Goal: Check status: Check status

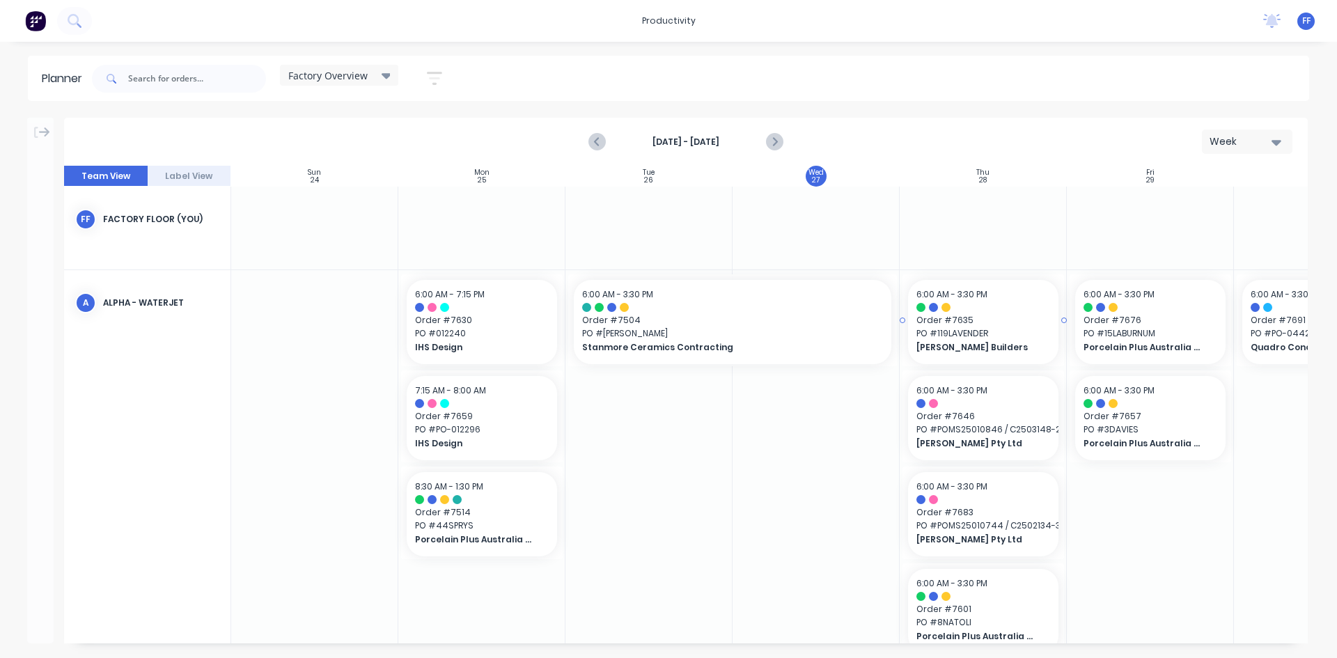
click at [968, 325] on span "Order # 7635" at bounding box center [983, 320] width 134 height 13
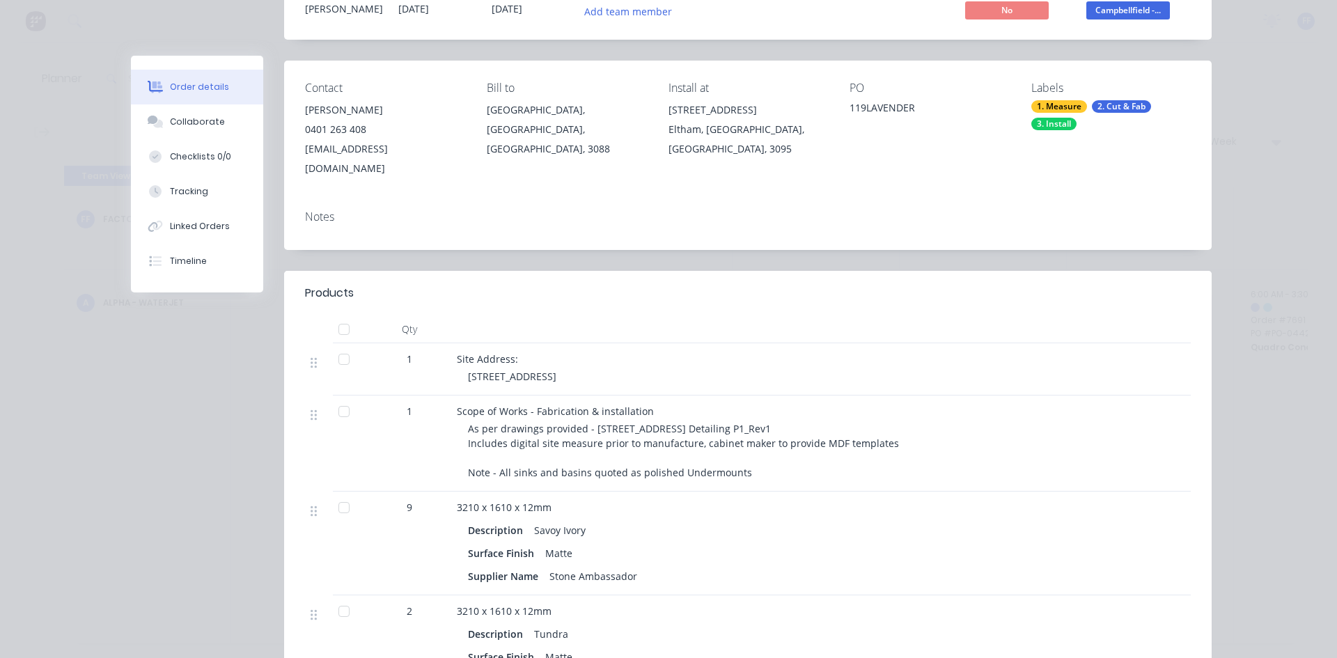
scroll to position [139, 0]
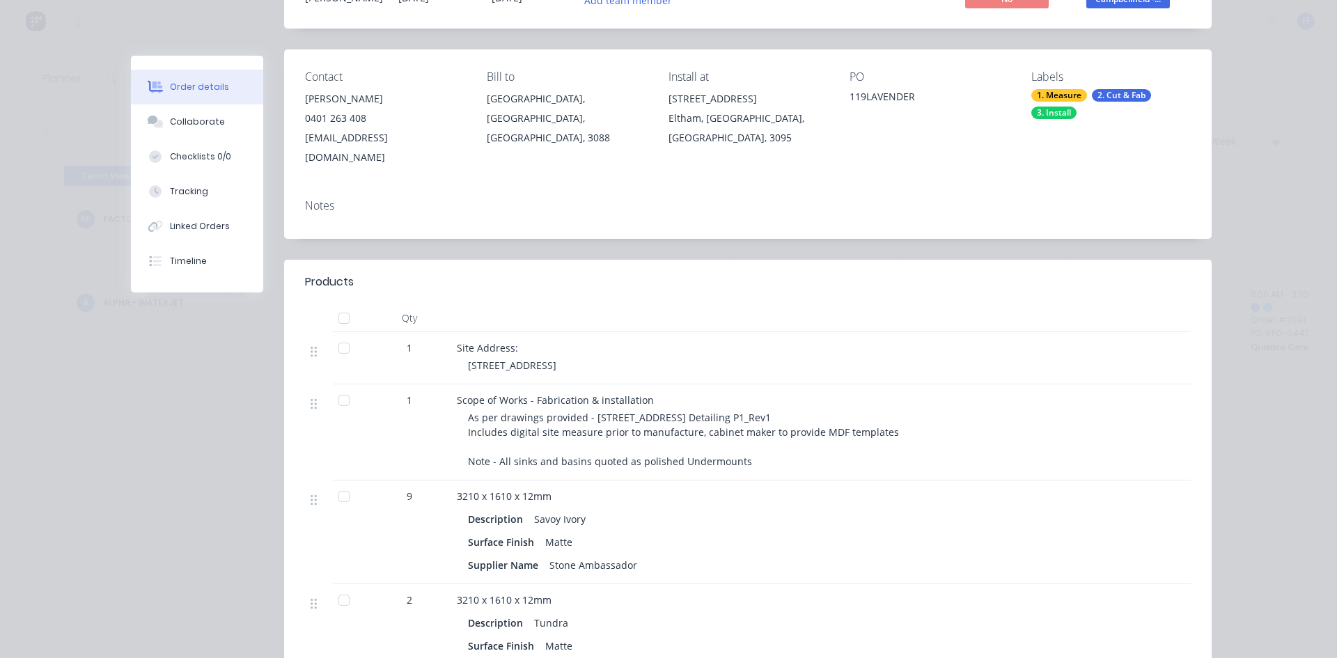
click at [1259, 300] on div "Order details Collaborate Checklists 0/0 Tracking Linked Orders Timeline Order …" at bounding box center [668, 329] width 1337 height 658
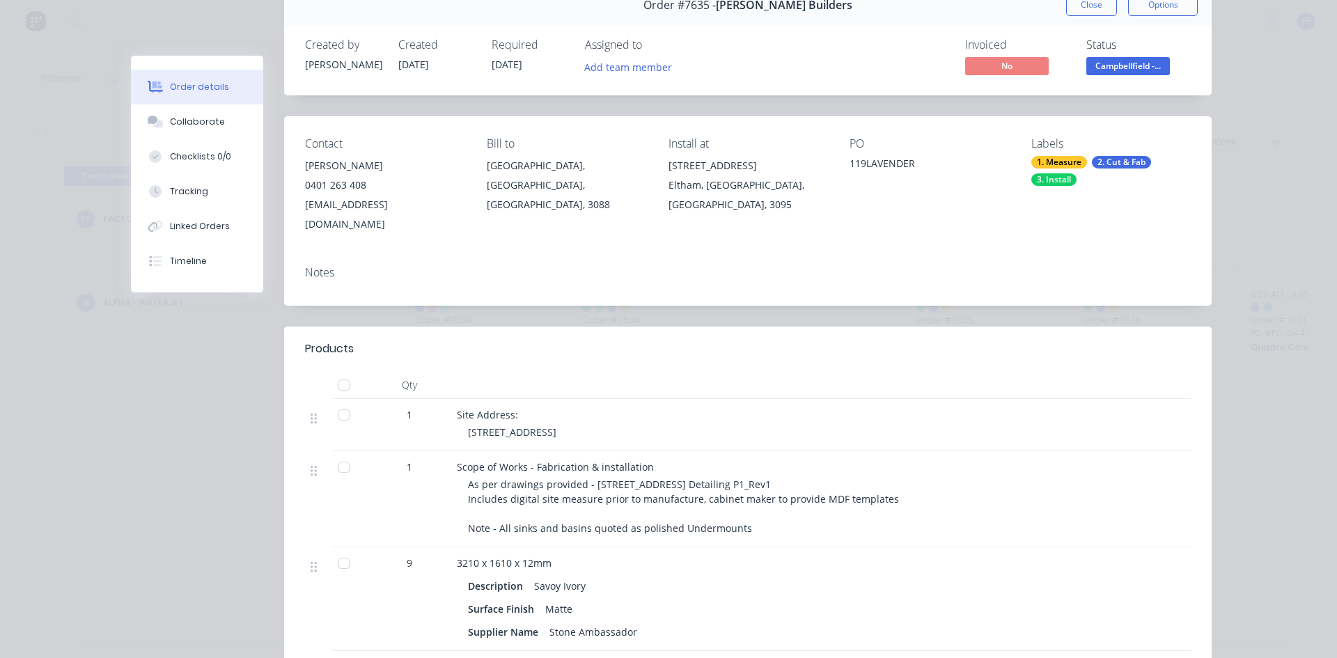
scroll to position [0, 0]
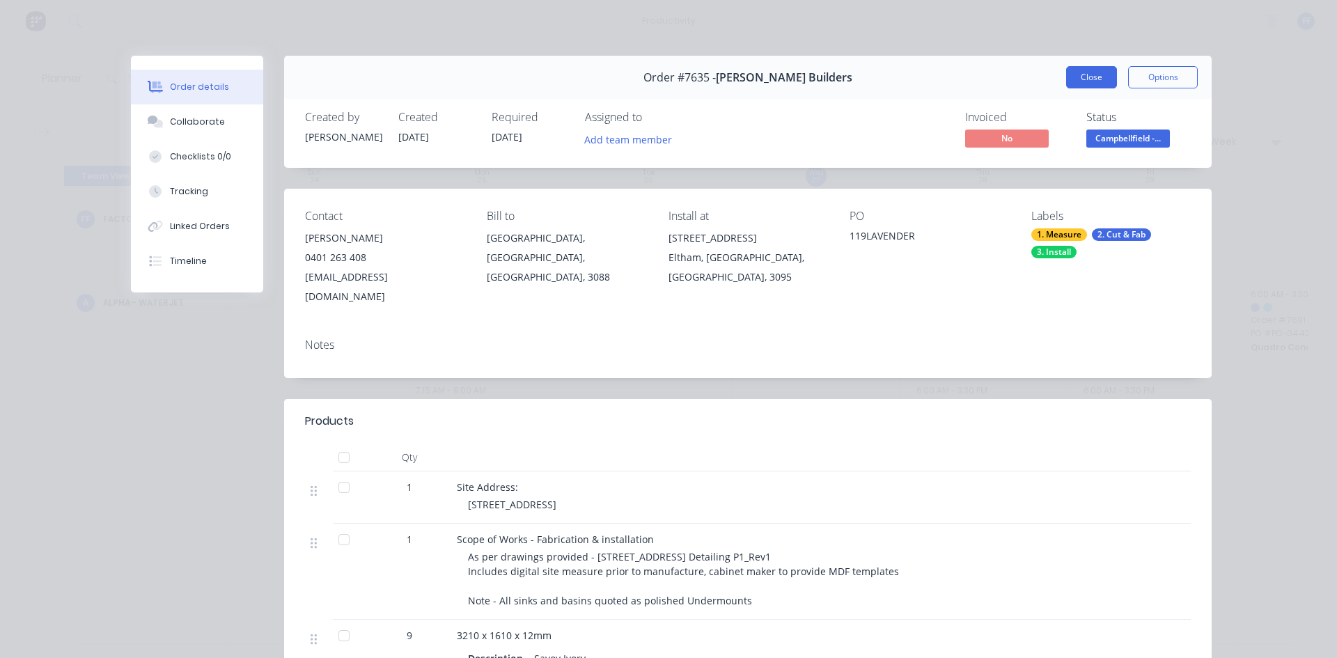
click at [1091, 79] on button "Close" at bounding box center [1091, 77] width 51 height 22
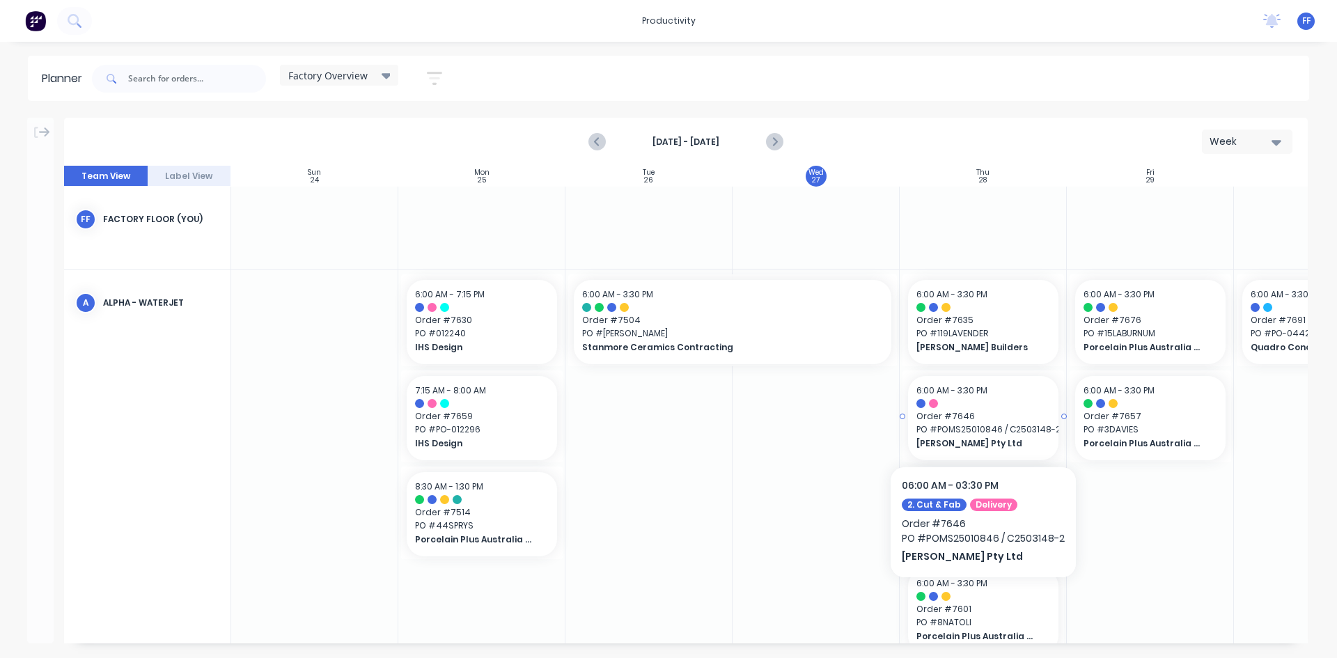
click at [986, 402] on div at bounding box center [983, 403] width 134 height 9
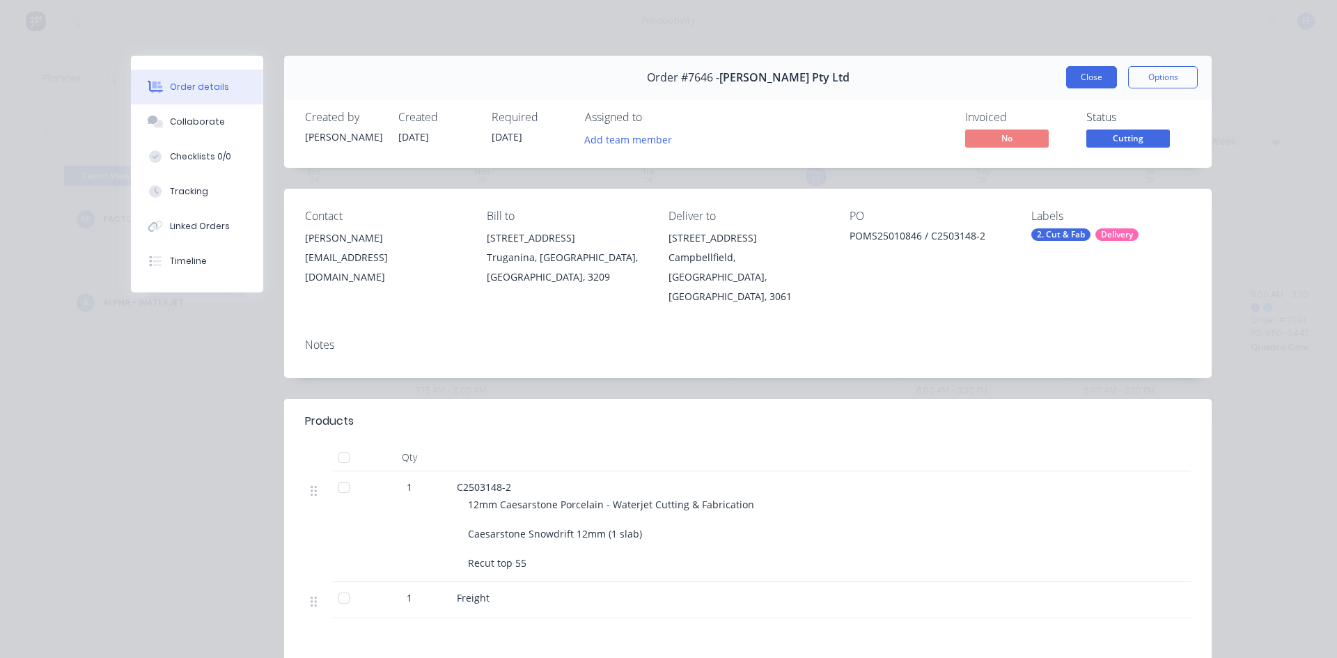
click at [1097, 81] on button "Close" at bounding box center [1091, 77] width 51 height 22
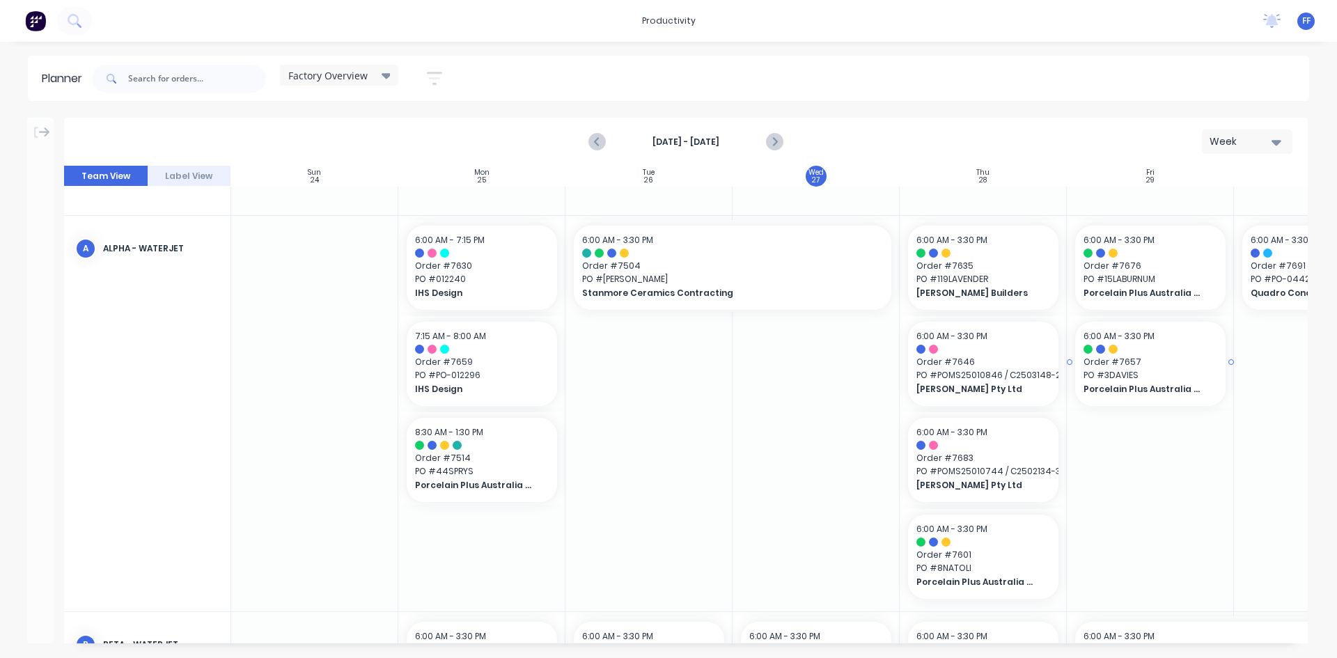
scroll to position [139, 0]
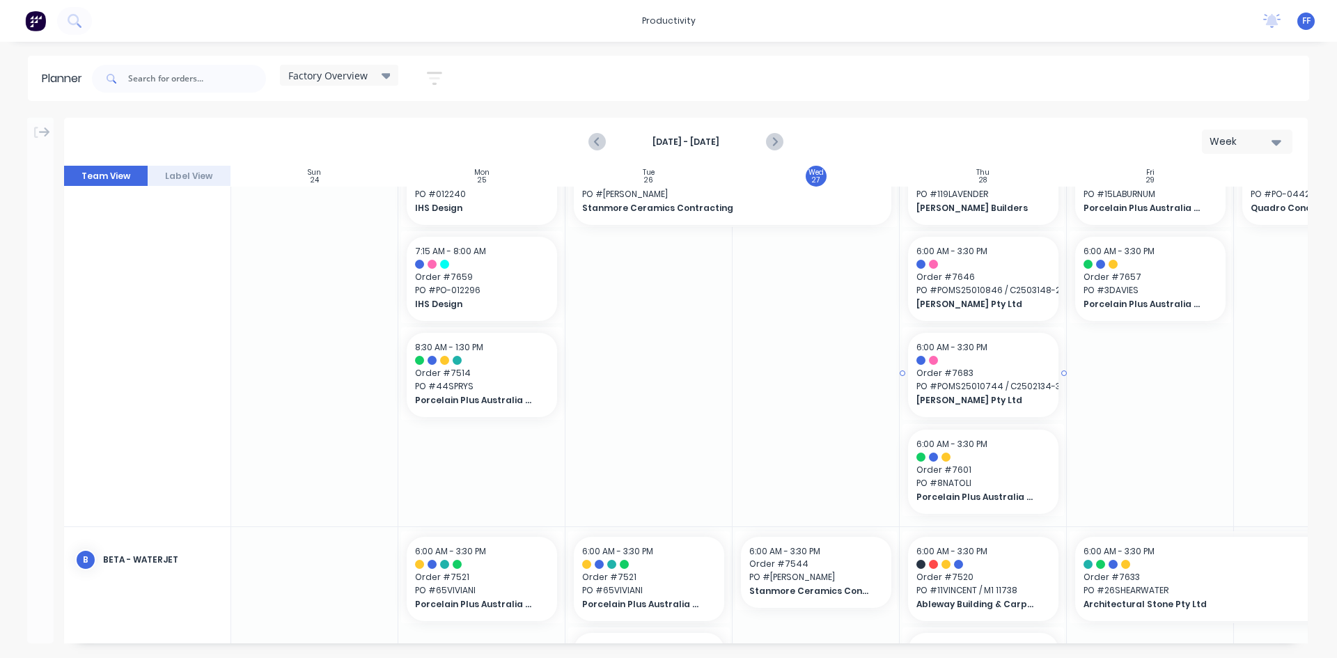
click at [1009, 377] on span "Order # 7683" at bounding box center [983, 373] width 134 height 13
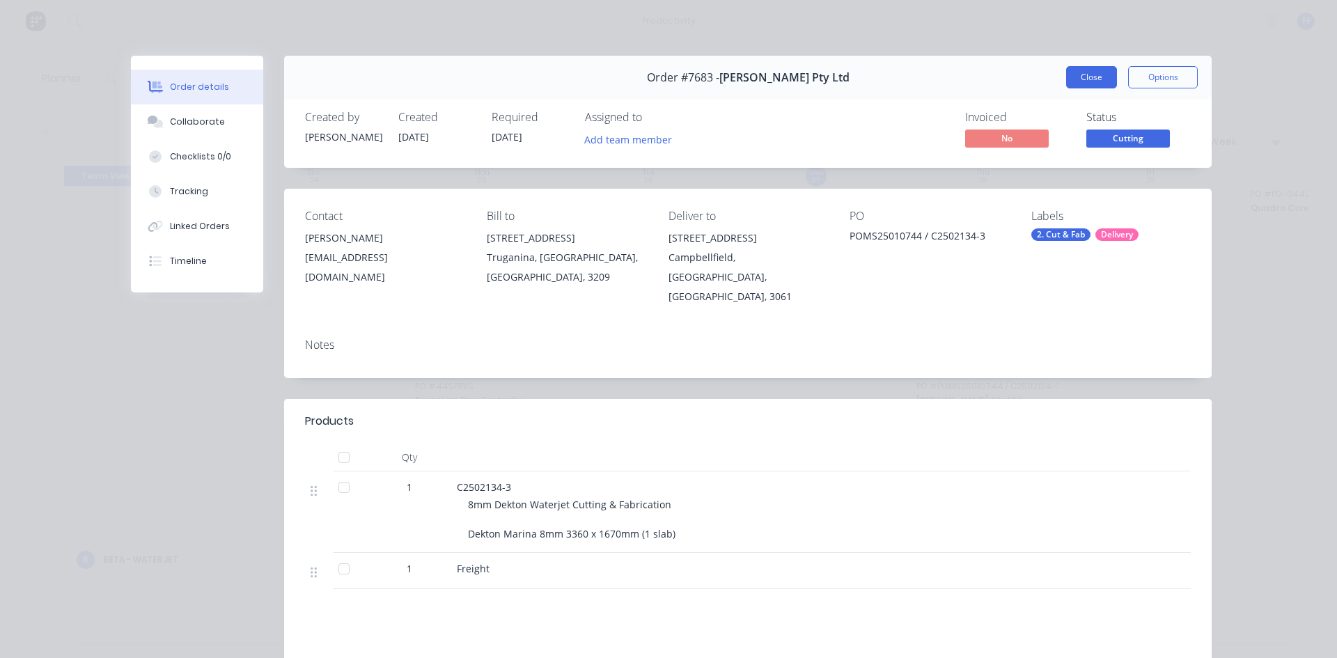
click at [1103, 79] on button "Close" at bounding box center [1091, 77] width 51 height 22
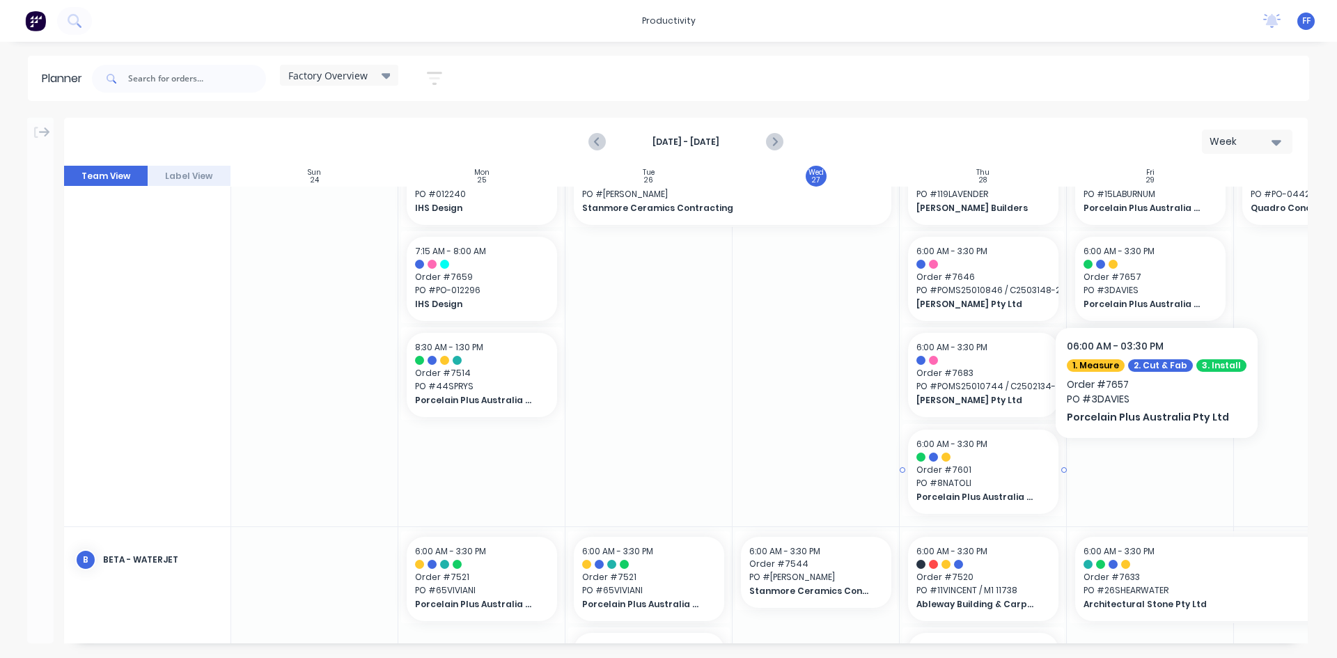
click at [1002, 469] on span "Order # 7601" at bounding box center [983, 470] width 134 height 13
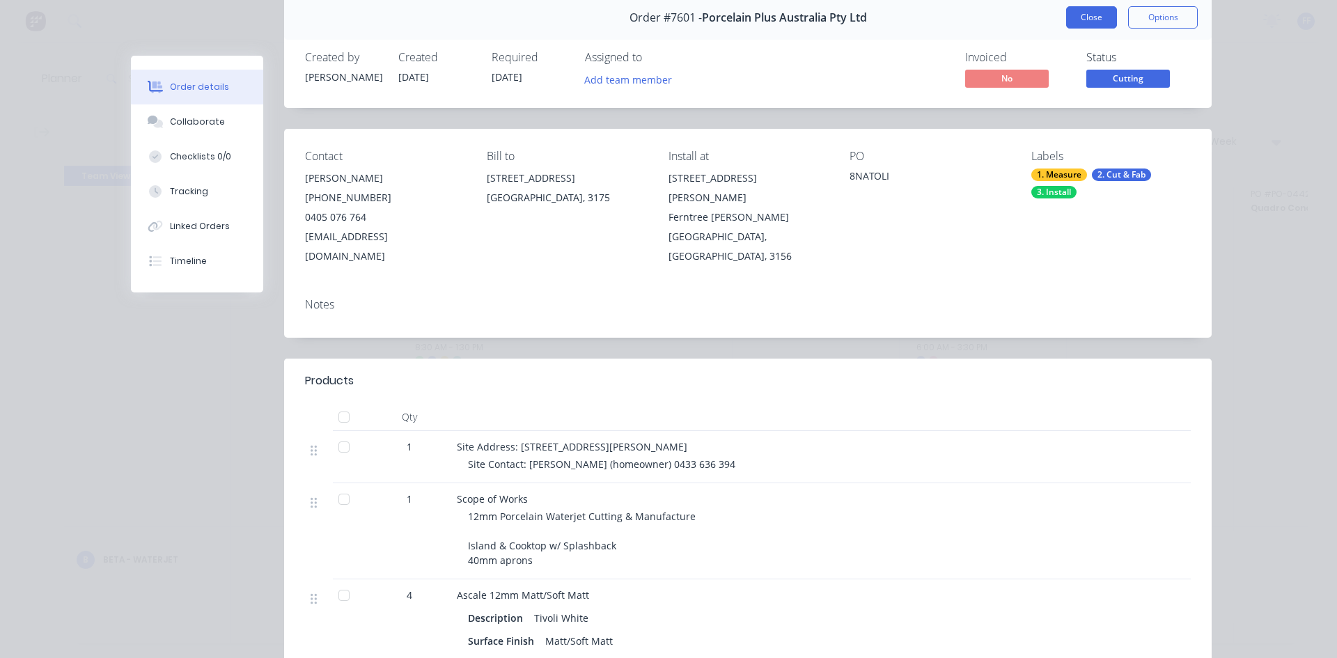
scroll to position [0, 0]
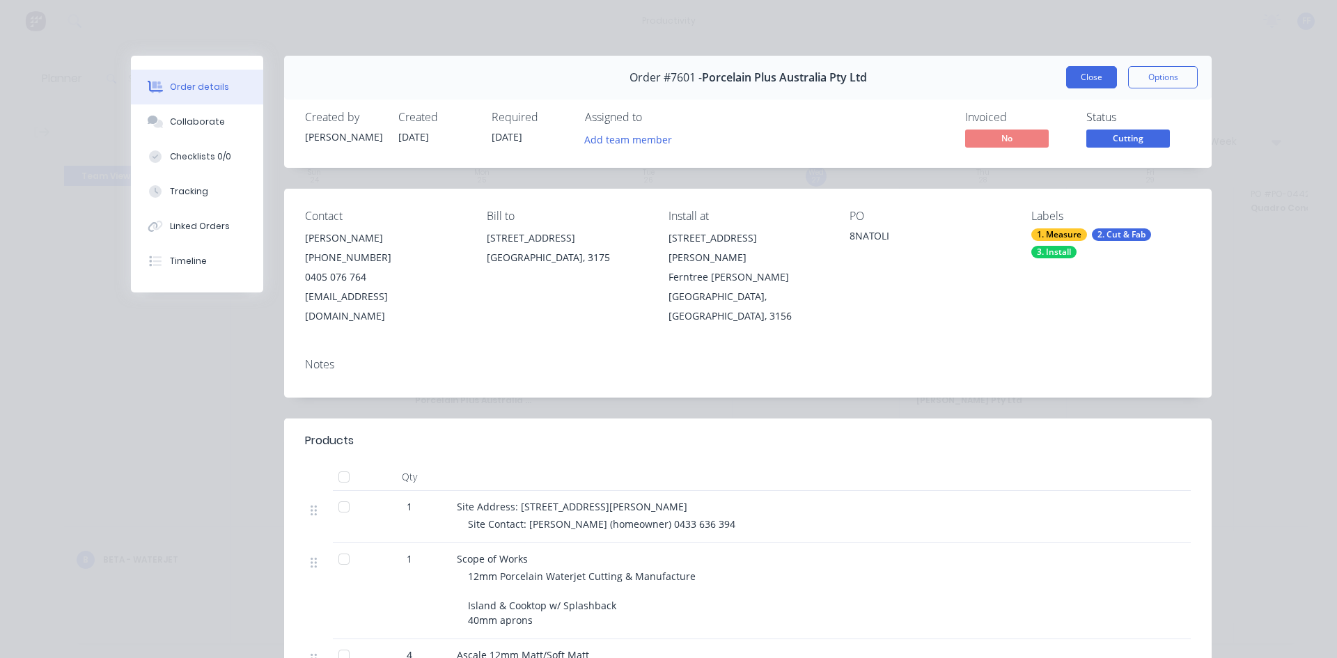
click at [1083, 72] on button "Close" at bounding box center [1091, 77] width 51 height 22
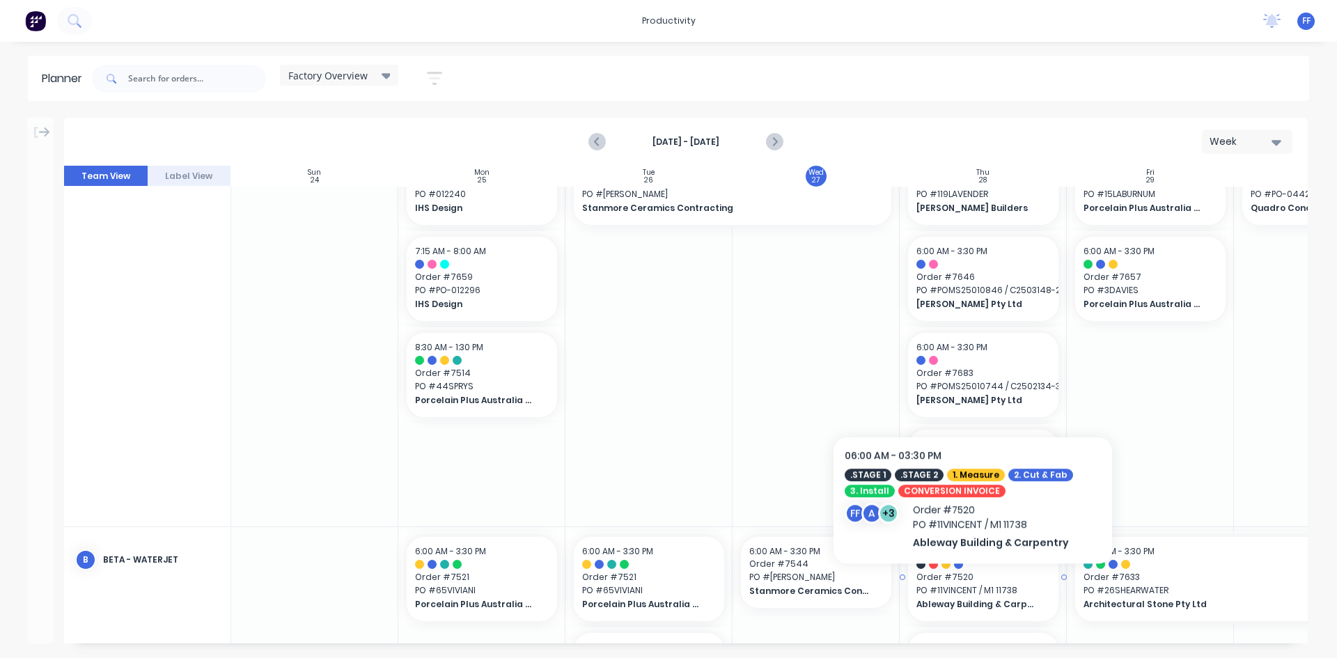
click at [973, 587] on span "PO # 11VINCENT / M1 11738" at bounding box center [983, 590] width 134 height 13
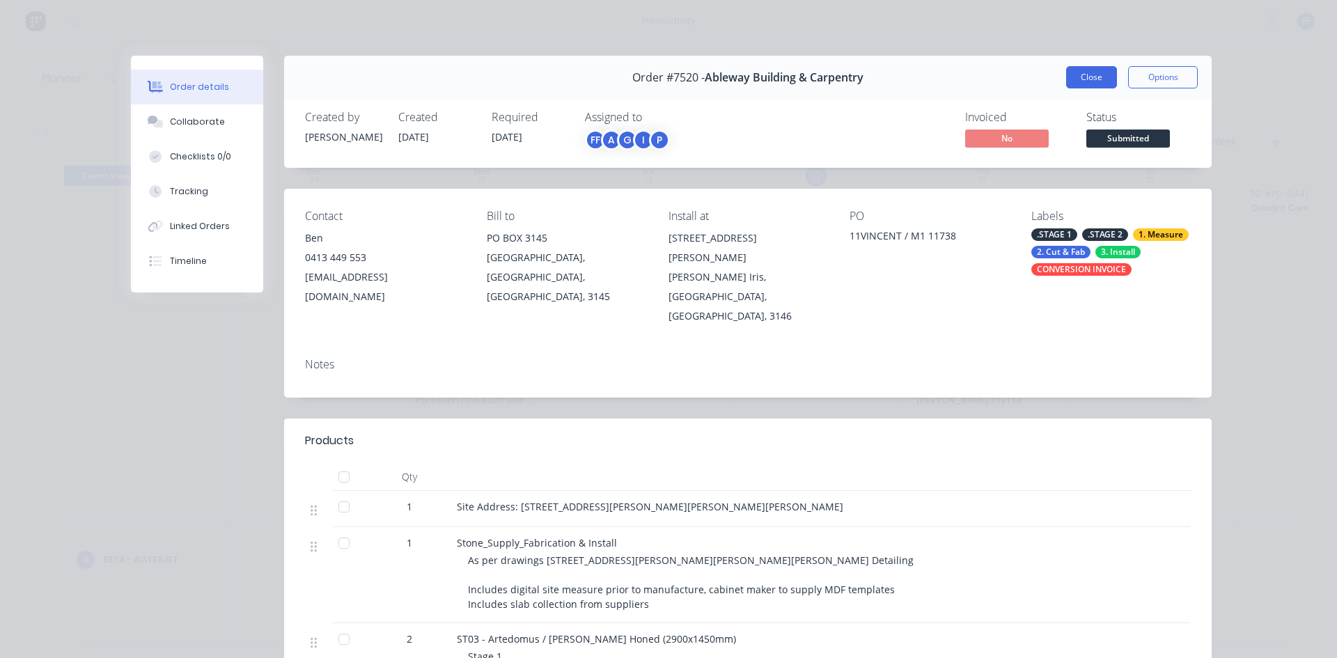
click at [1073, 81] on button "Close" at bounding box center [1091, 77] width 51 height 22
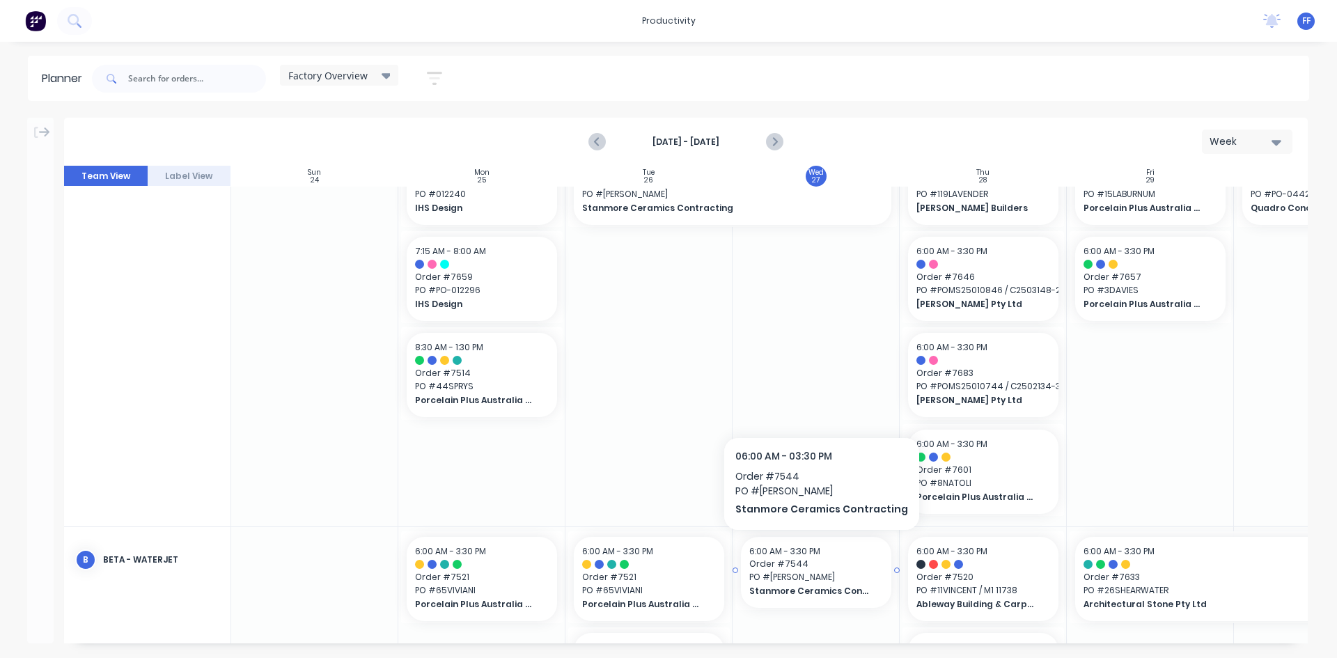
click at [830, 561] on span "Order # 7544" at bounding box center [816, 564] width 134 height 13
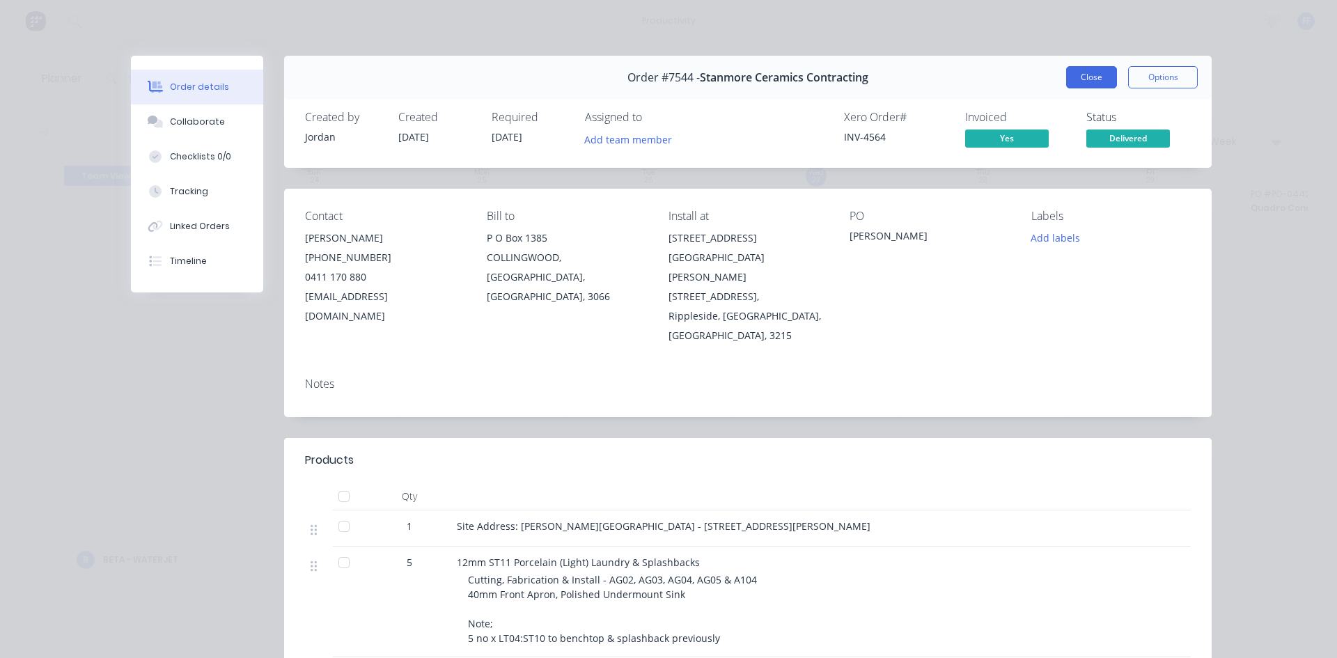
click at [1066, 84] on button "Close" at bounding box center [1091, 77] width 51 height 22
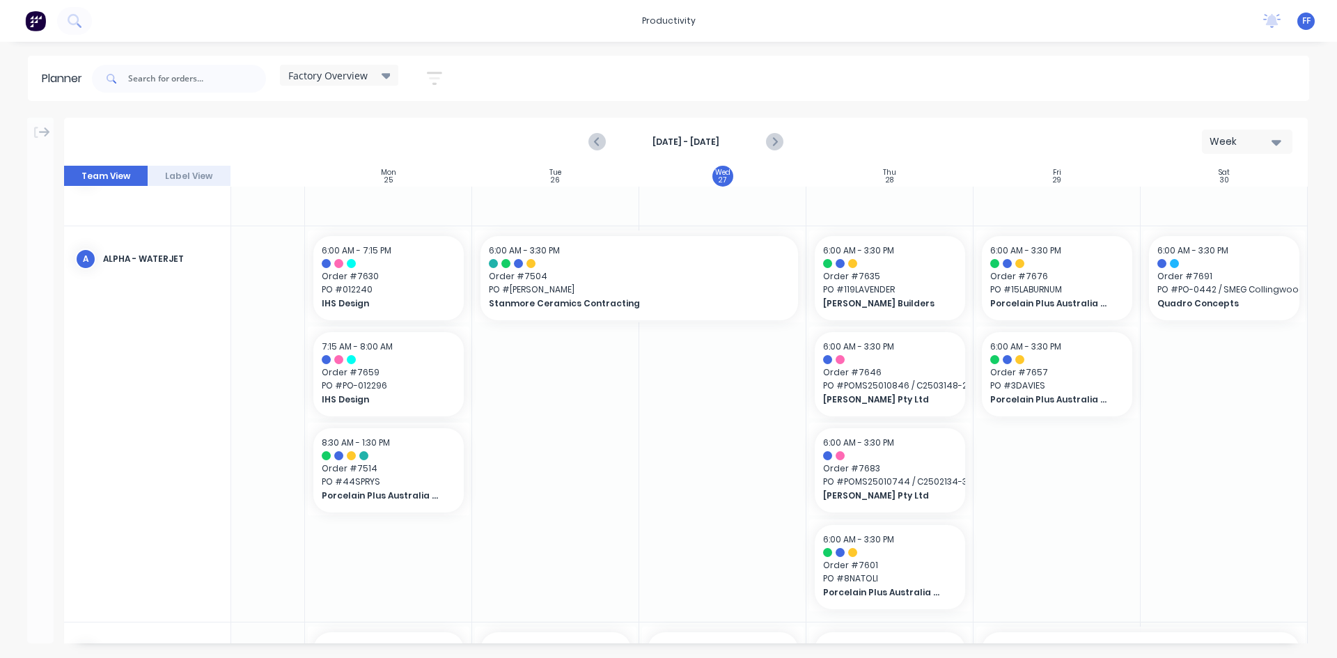
scroll to position [0, 99]
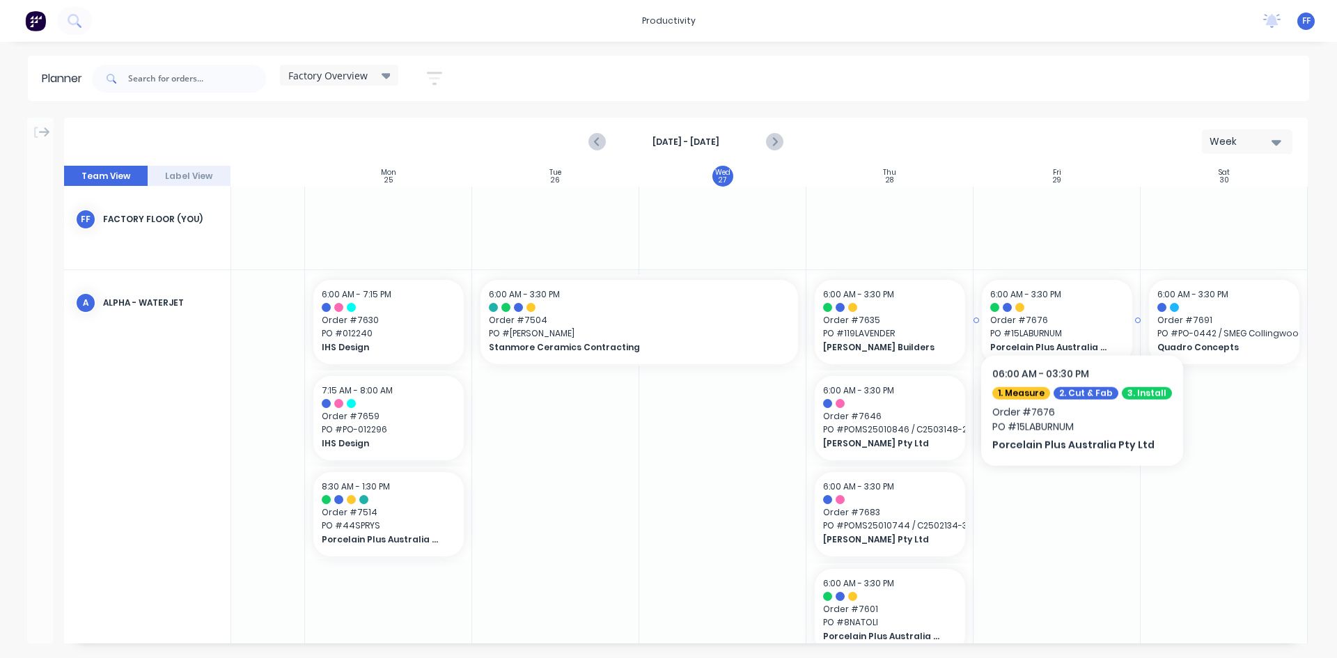
click at [1076, 312] on div "6:00 AM - 3:30 PM Order # 7676 PO # 15LABURNUM Porcelain Plus Australia Pty Ltd" at bounding box center [1057, 322] width 150 height 84
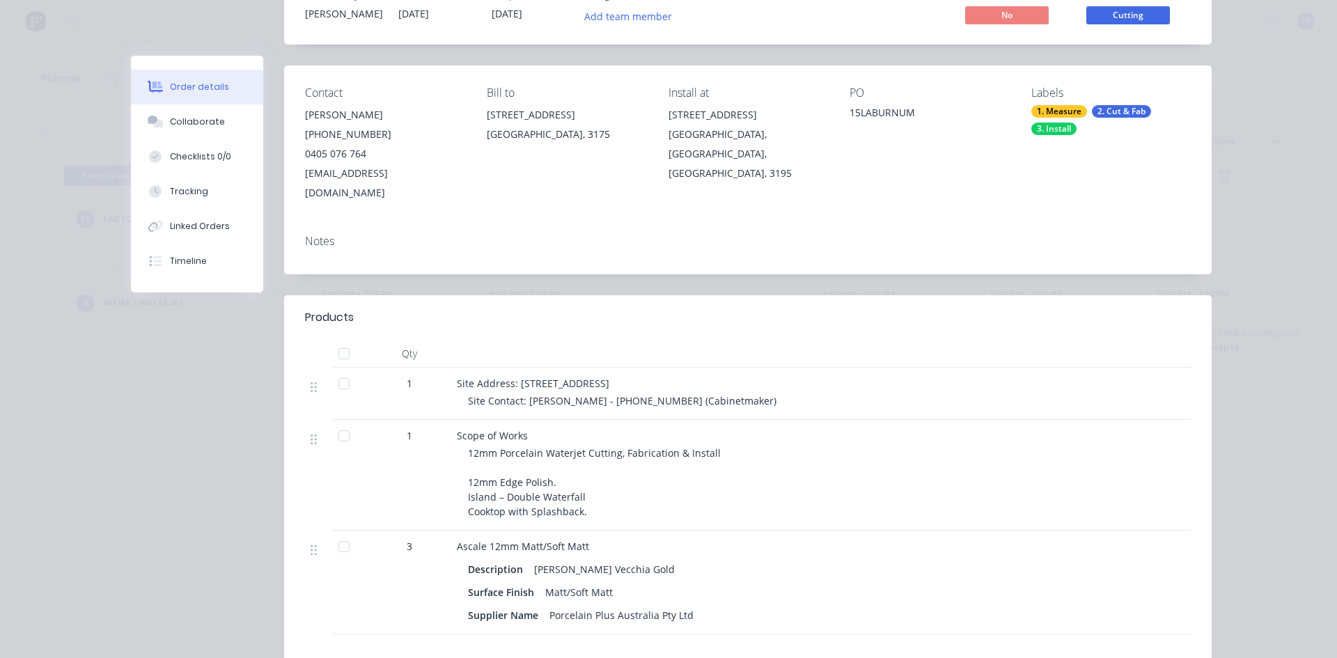
scroll to position [0, 0]
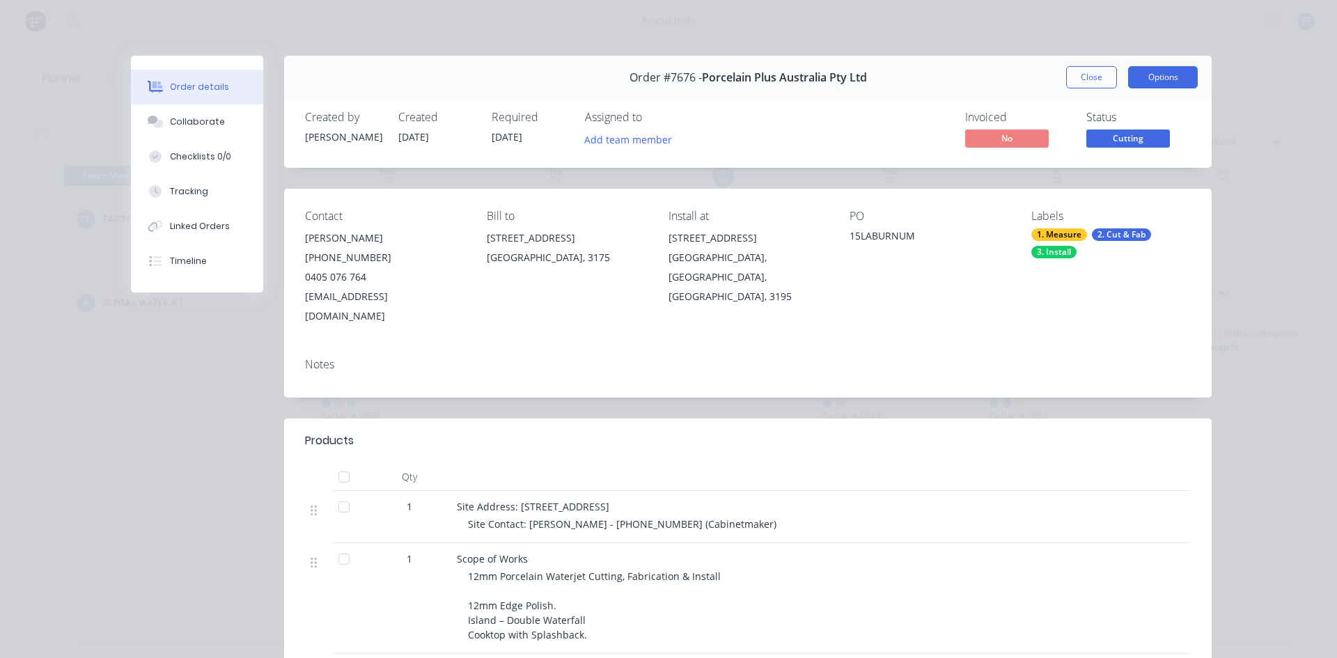
click at [1128, 76] on button "Options" at bounding box center [1163, 77] width 70 height 22
click at [1105, 79] on button "Close" at bounding box center [1091, 77] width 51 height 22
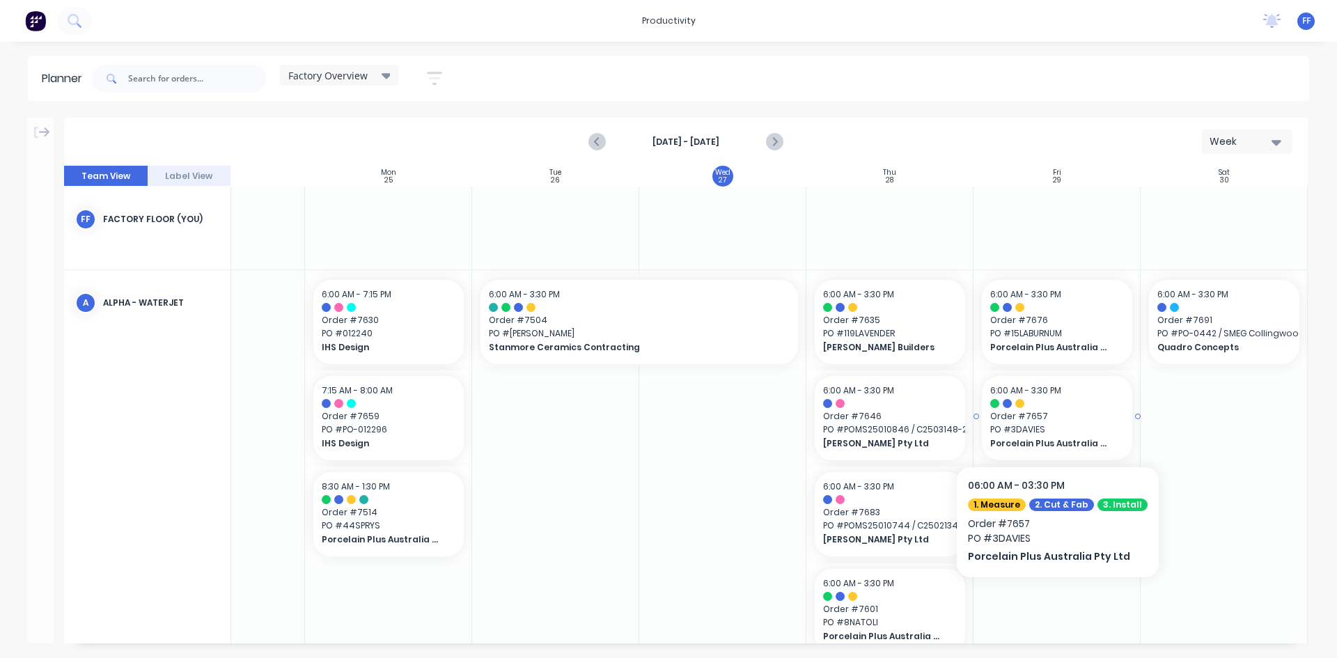
click at [1071, 403] on div at bounding box center [1057, 403] width 134 height 9
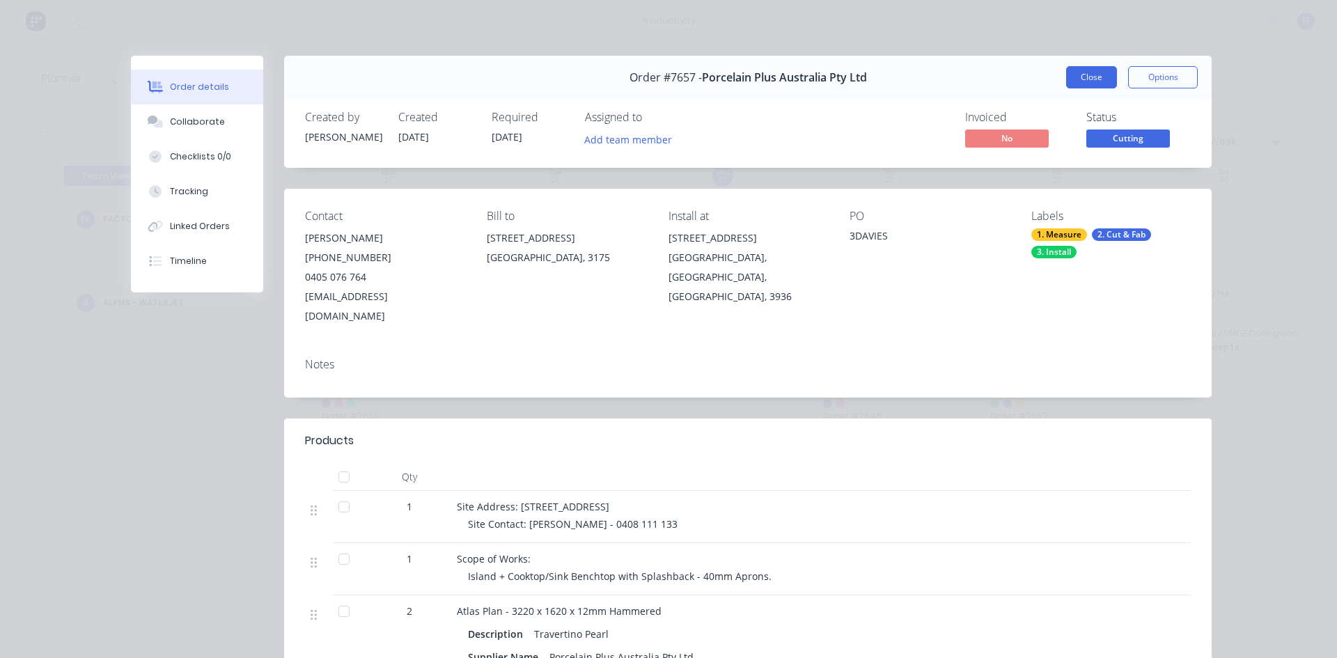
click at [1073, 77] on button "Close" at bounding box center [1091, 77] width 51 height 22
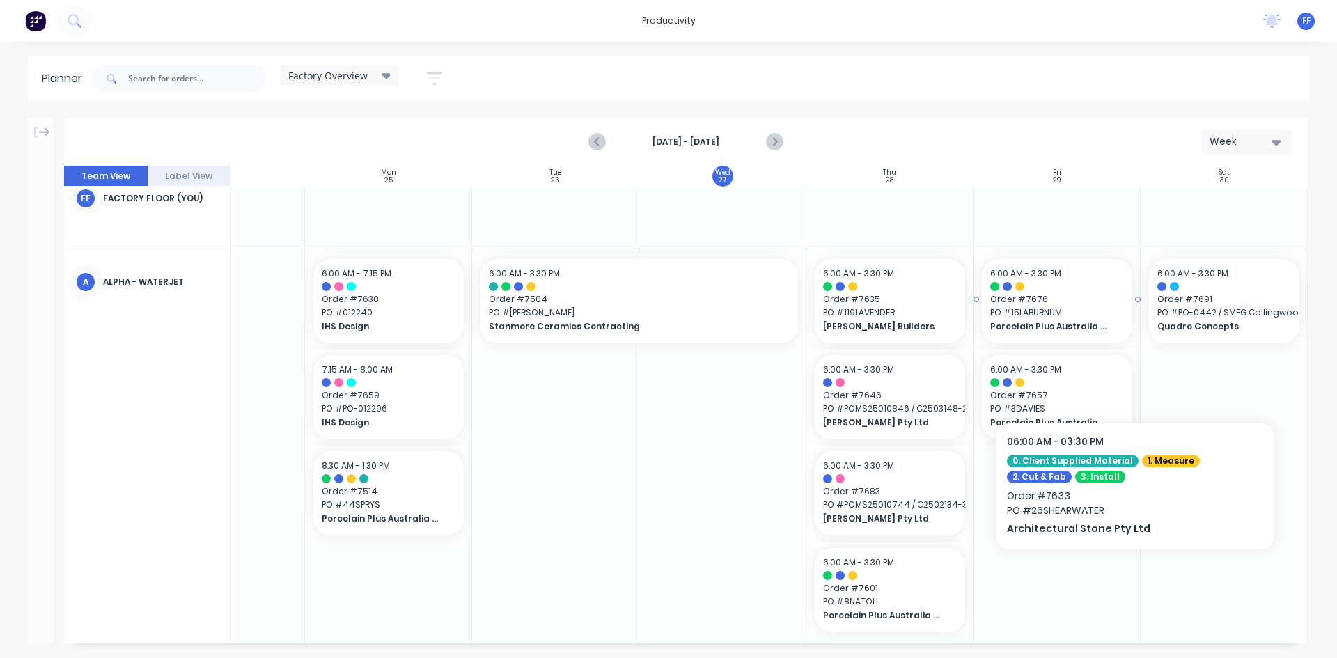
scroll to position [0, 99]
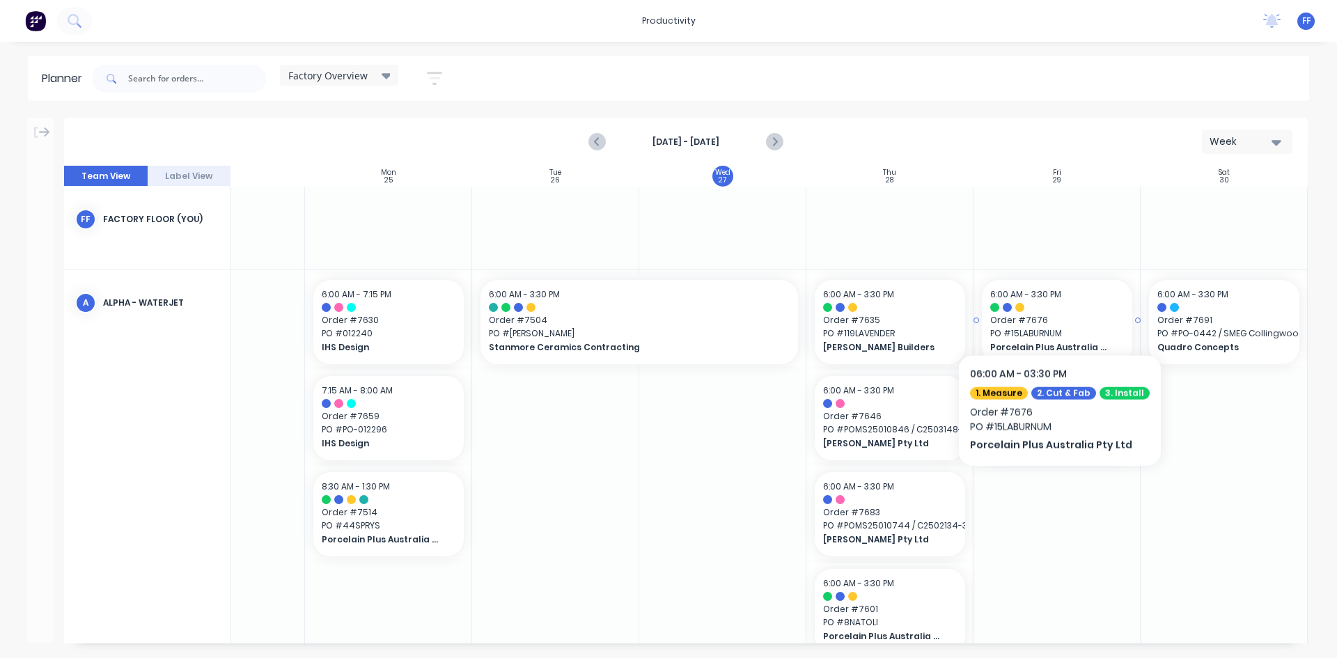
click at [1053, 312] on div "6:00 AM - 3:30 PM Order # 7676 PO # 15LABURNUM Porcelain Plus Australia Pty Ltd" at bounding box center [1057, 322] width 150 height 84
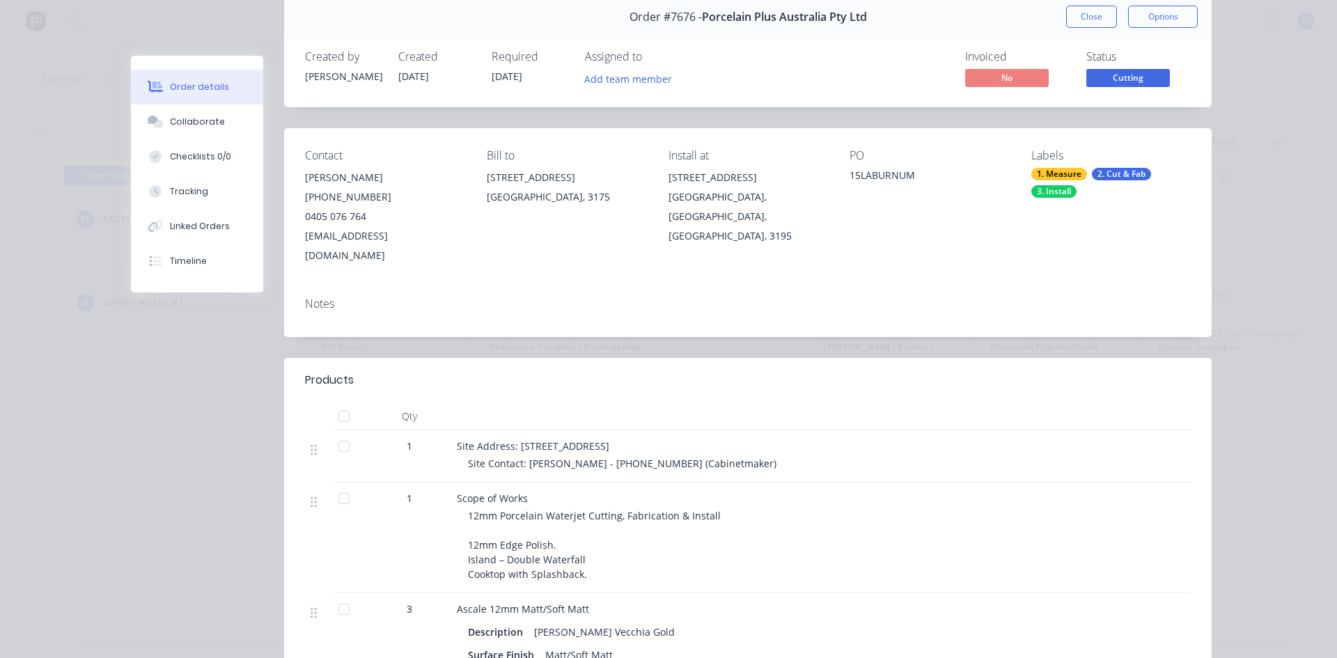
scroll to position [0, 0]
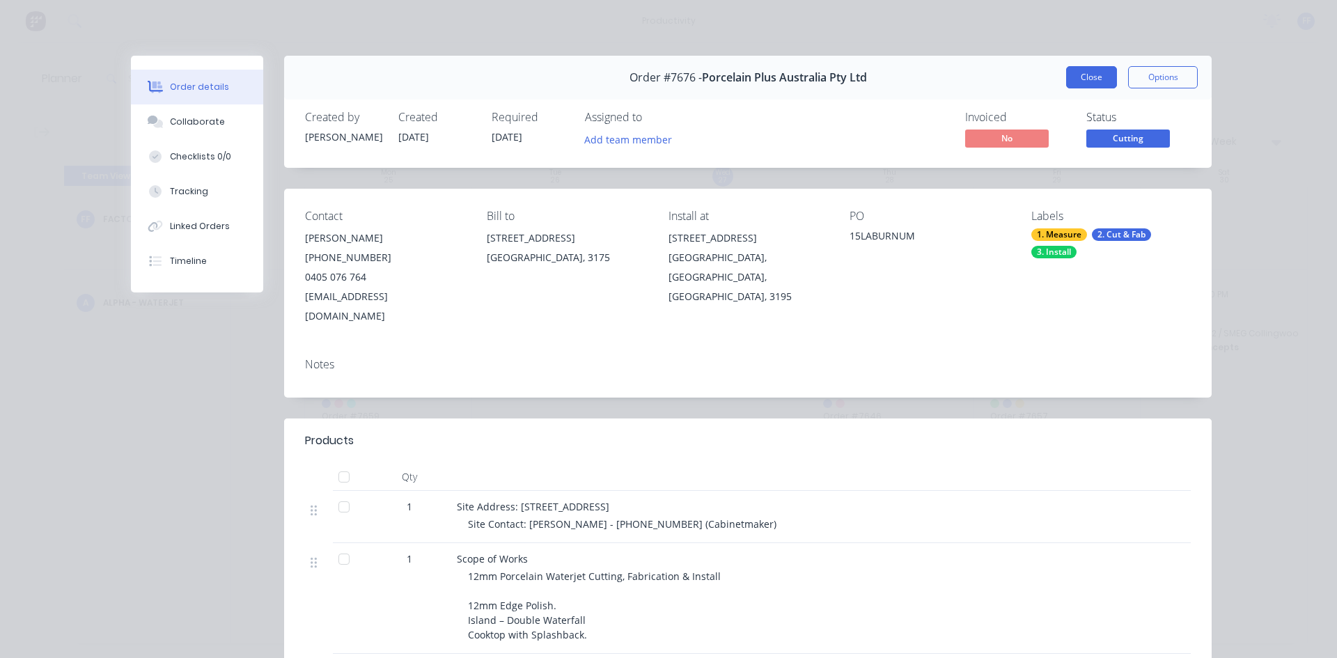
click at [1107, 87] on button "Close" at bounding box center [1091, 77] width 51 height 22
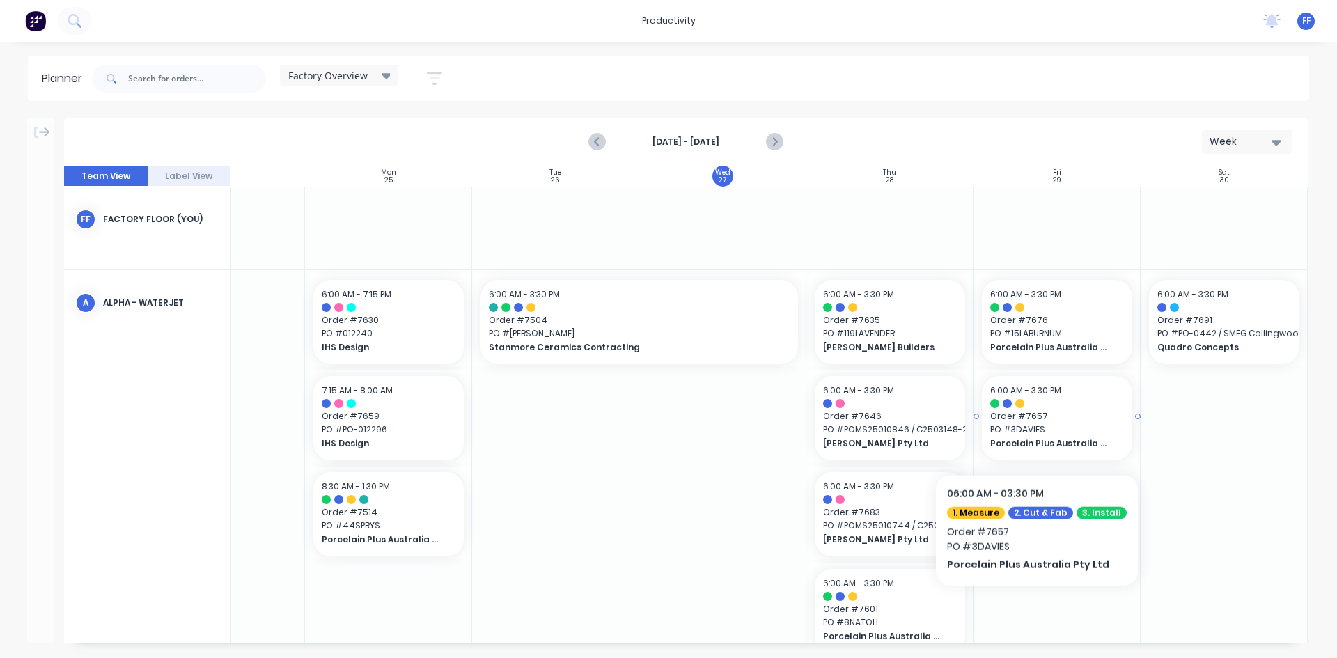
click at [1030, 432] on span "PO # 3DAVIES" at bounding box center [1057, 429] width 134 height 13
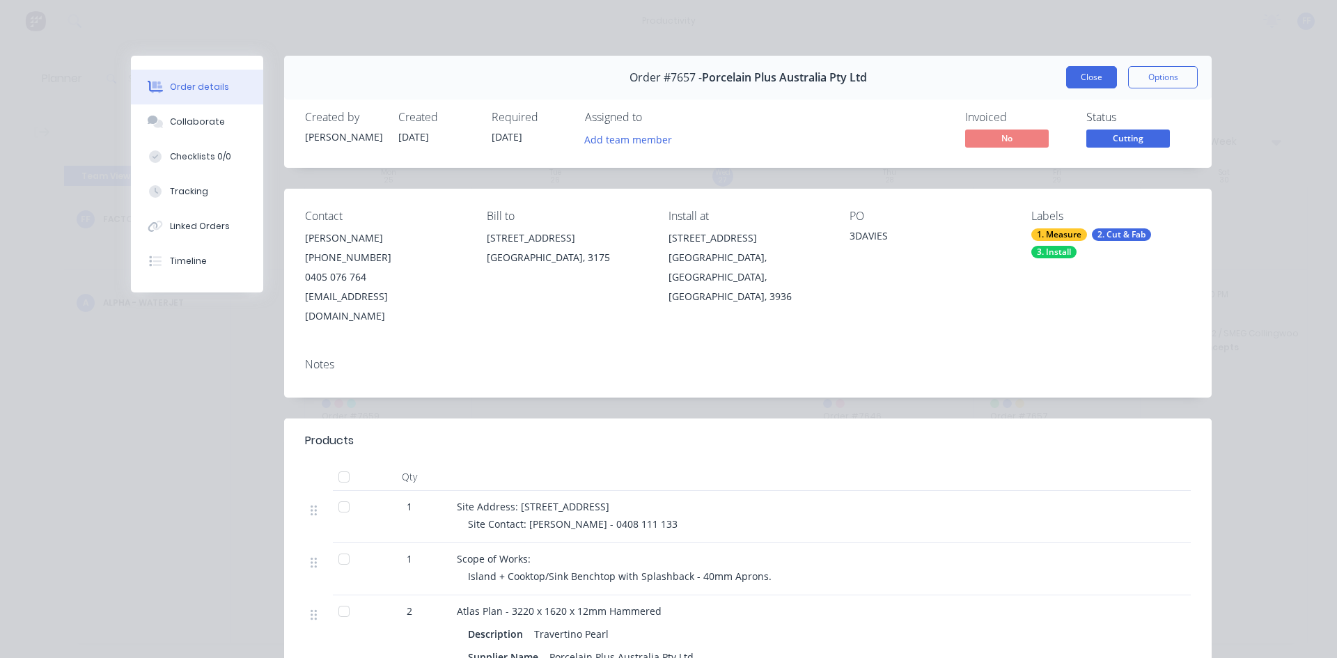
click at [1089, 77] on button "Close" at bounding box center [1091, 77] width 51 height 22
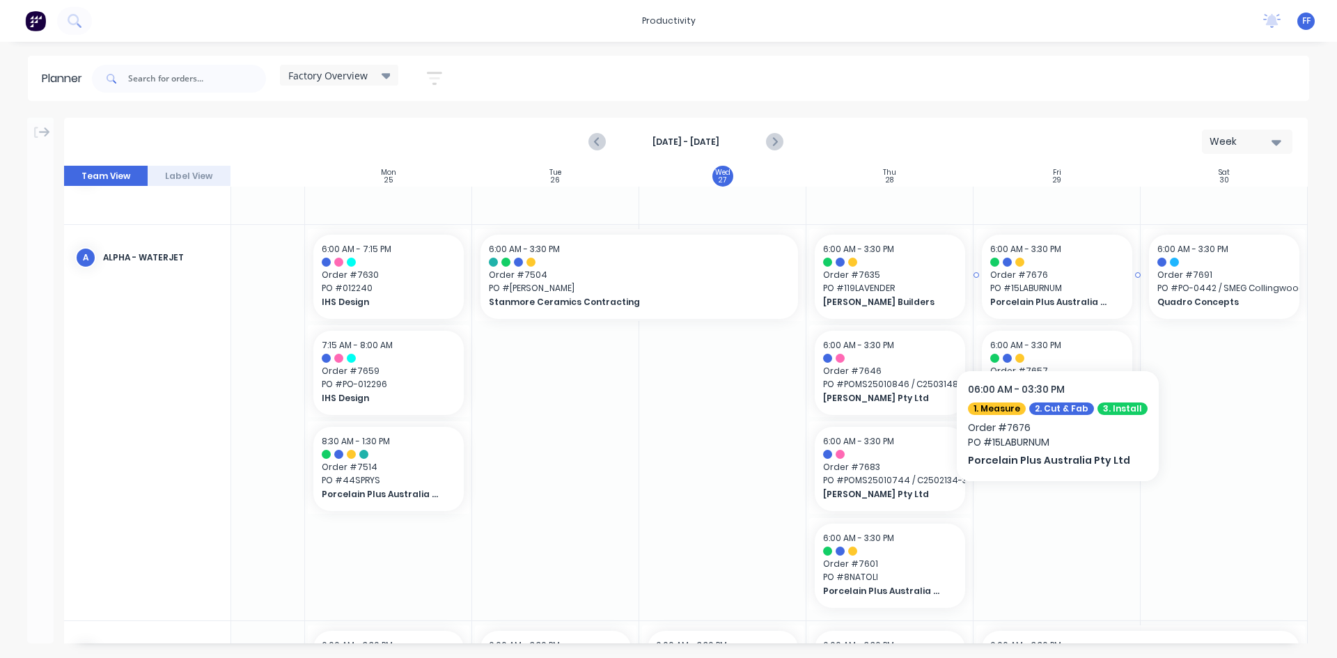
scroll to position [70, 99]
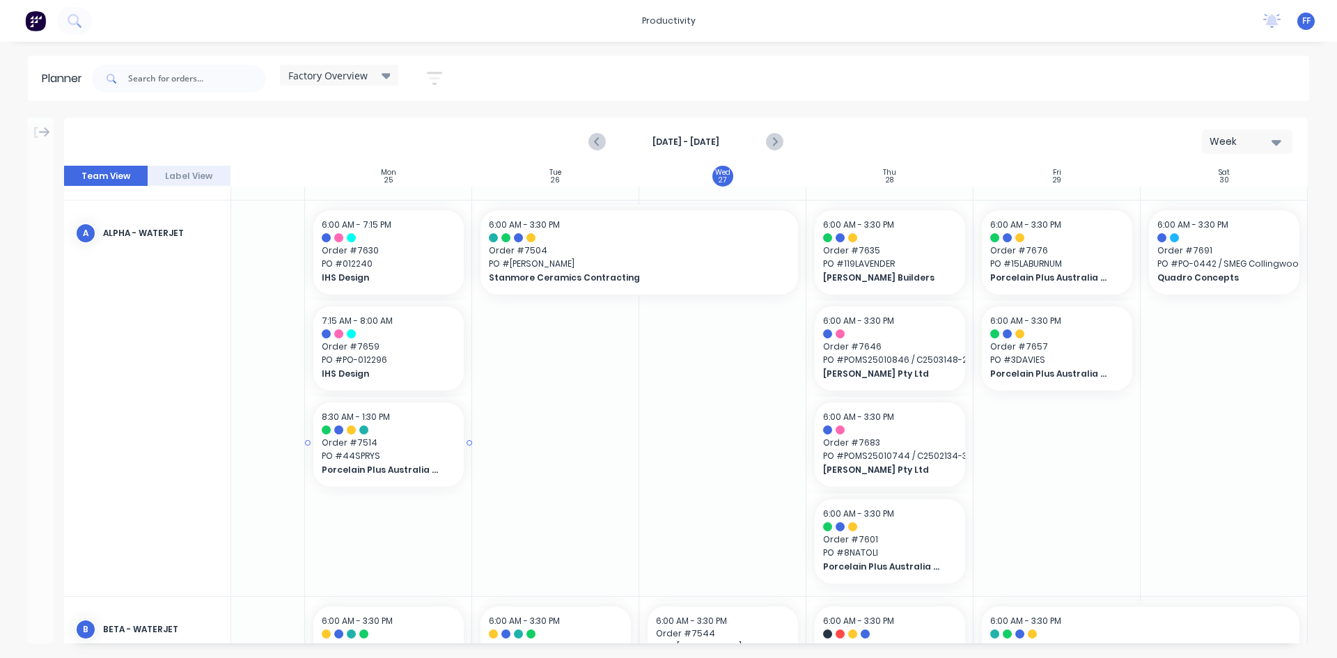
click at [432, 444] on span "Order # 7514" at bounding box center [389, 442] width 134 height 13
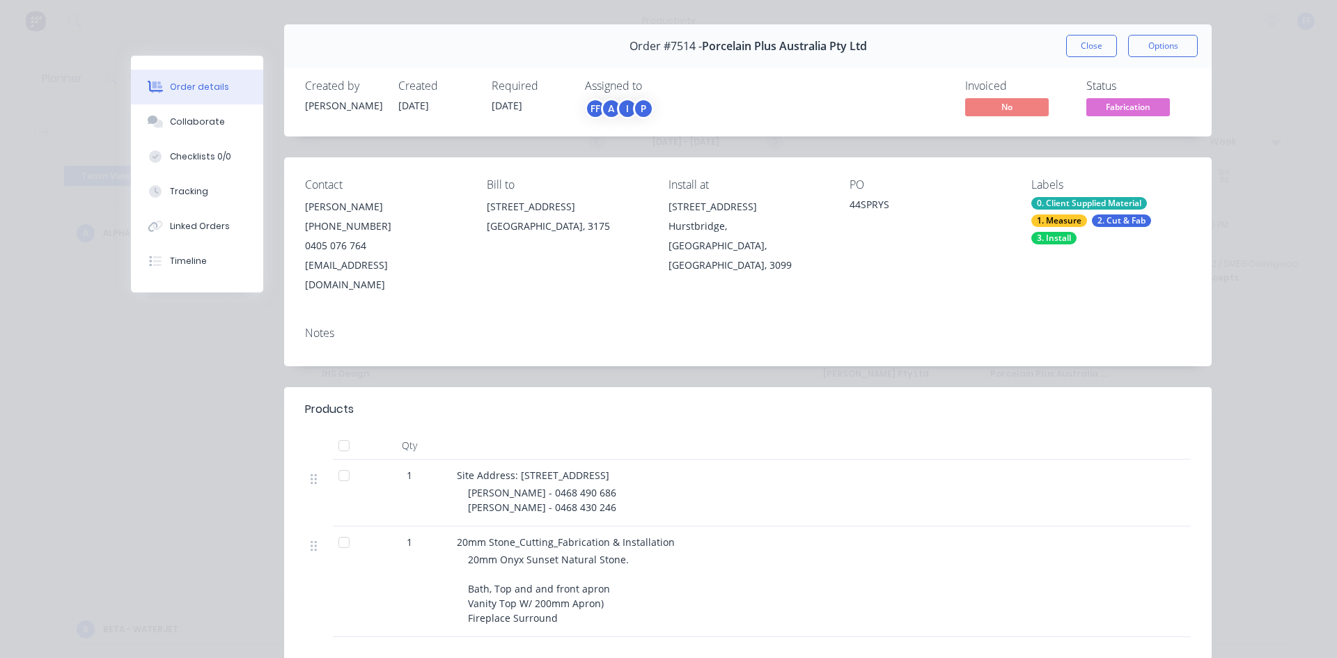
scroll to position [0, 0]
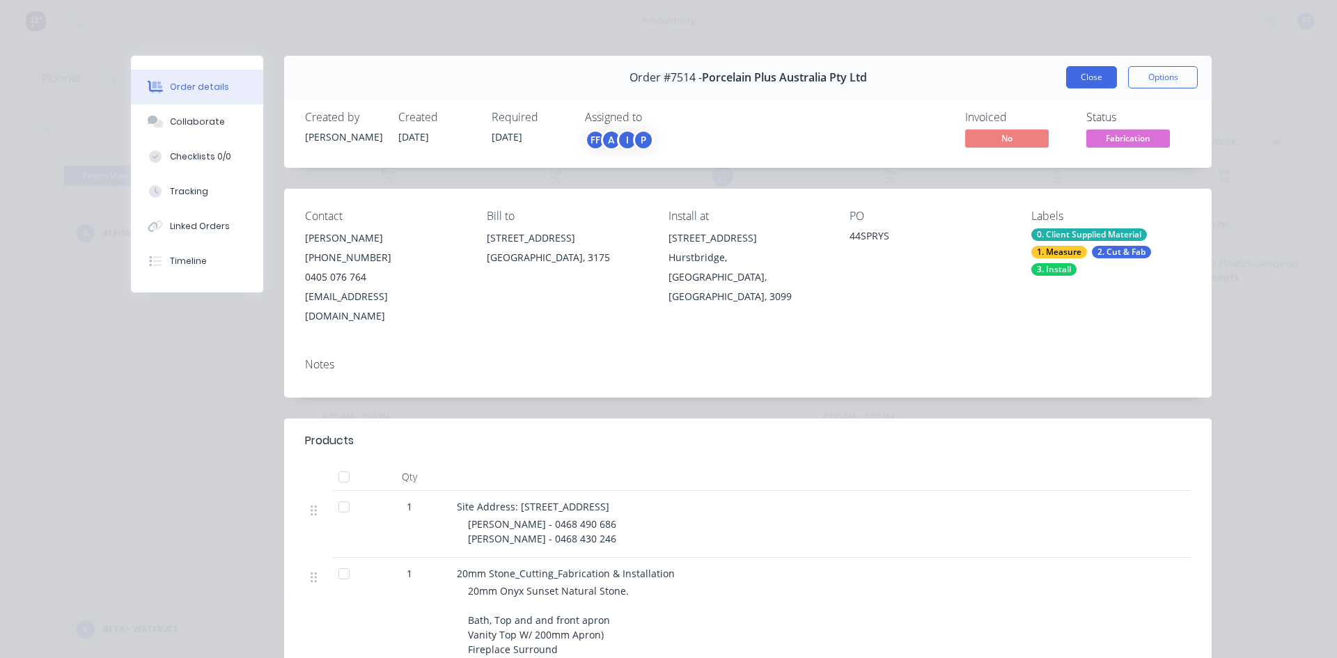
click at [1070, 77] on button "Close" at bounding box center [1091, 77] width 51 height 22
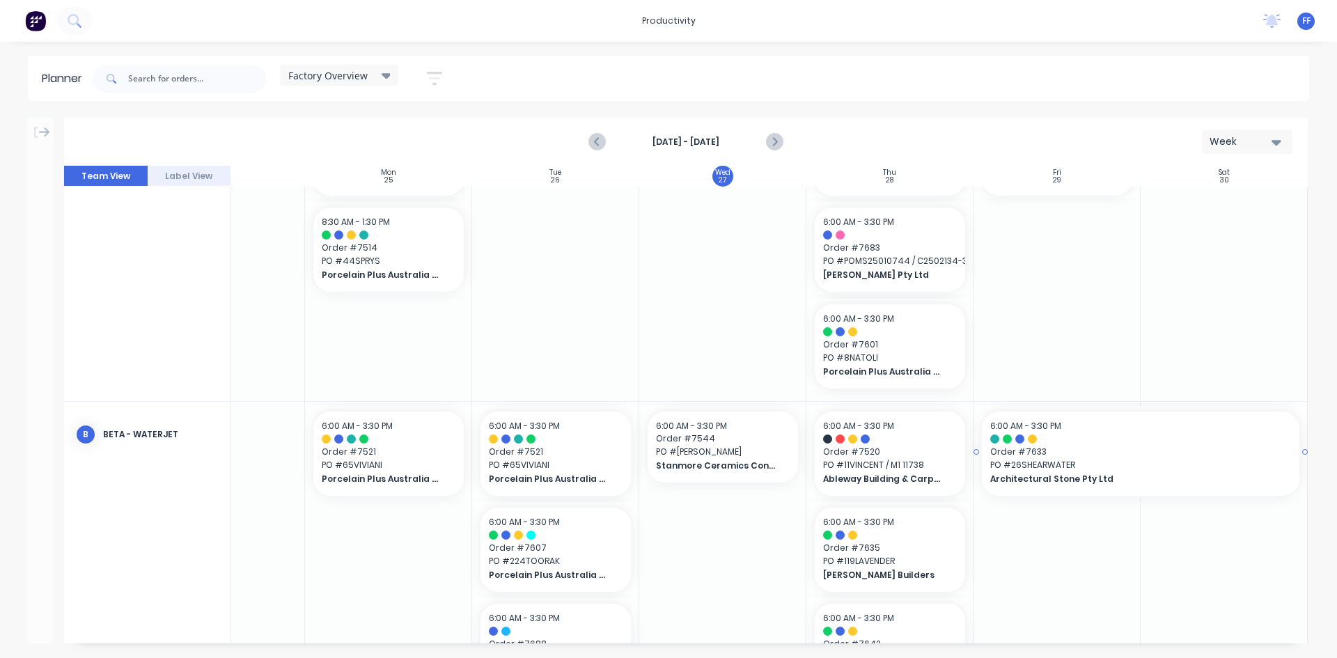
scroll to position [278, 99]
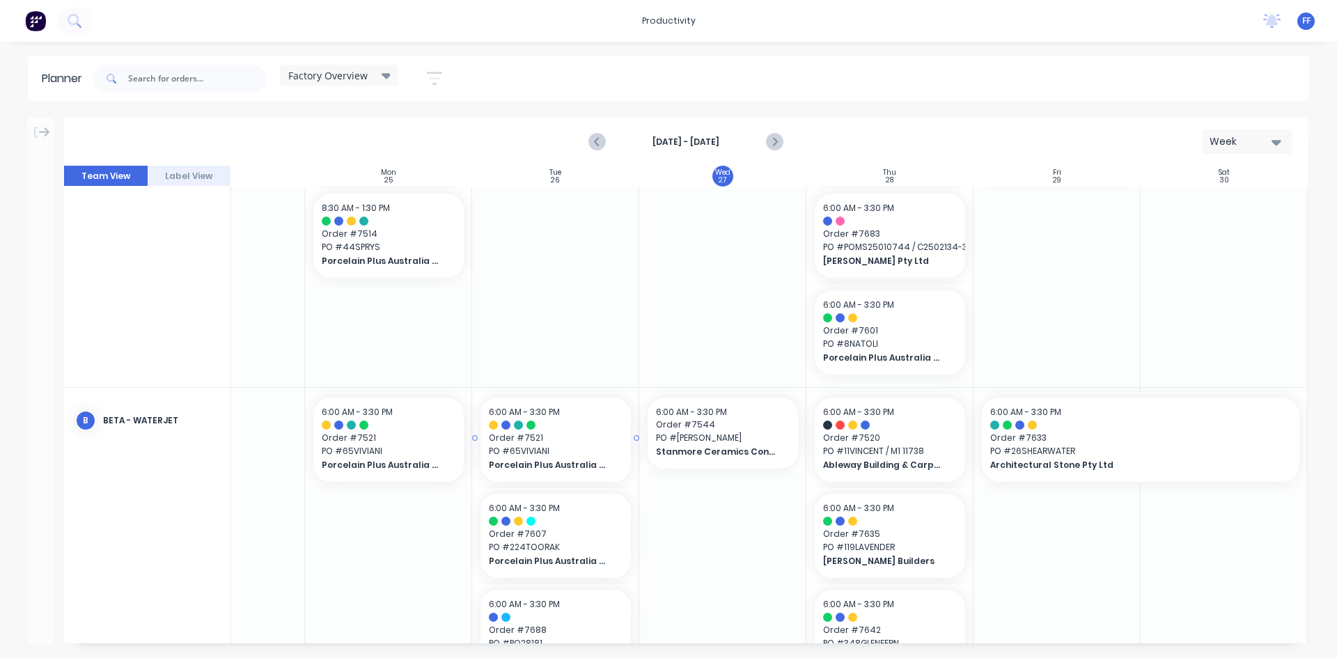
click at [569, 459] on span "Porcelain Plus Australia Pty Ltd" at bounding box center [549, 465] width 120 height 13
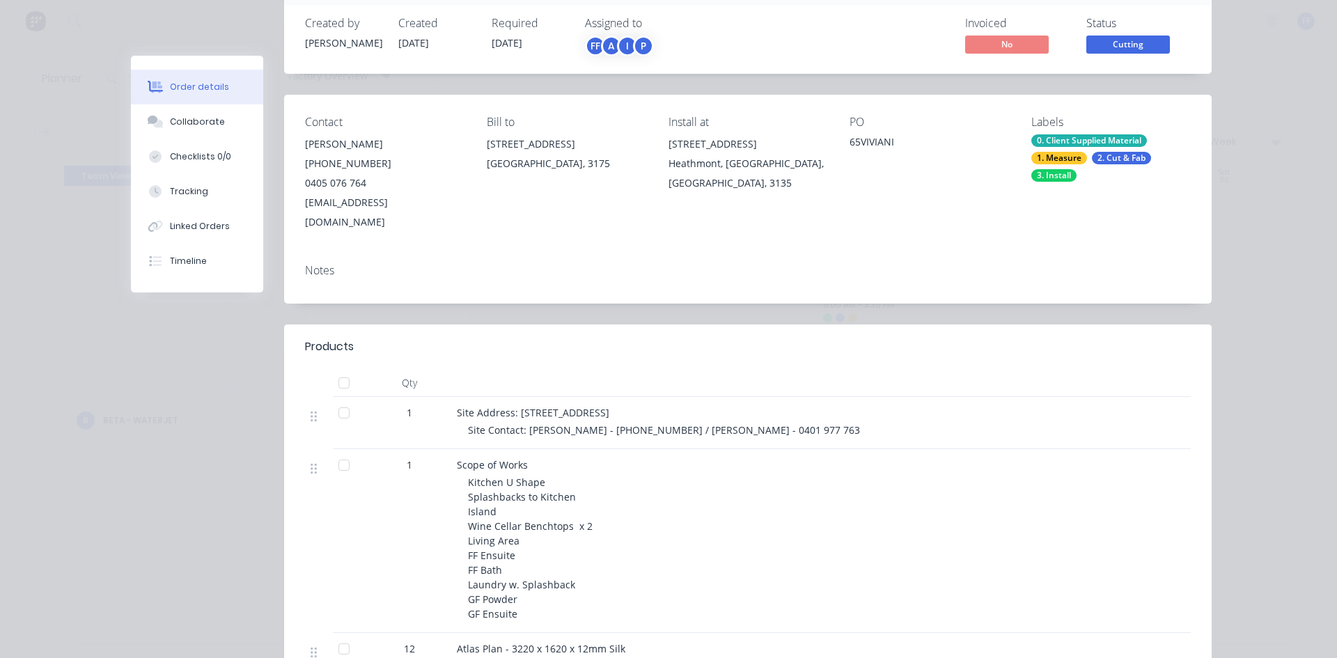
scroll to position [70, 0]
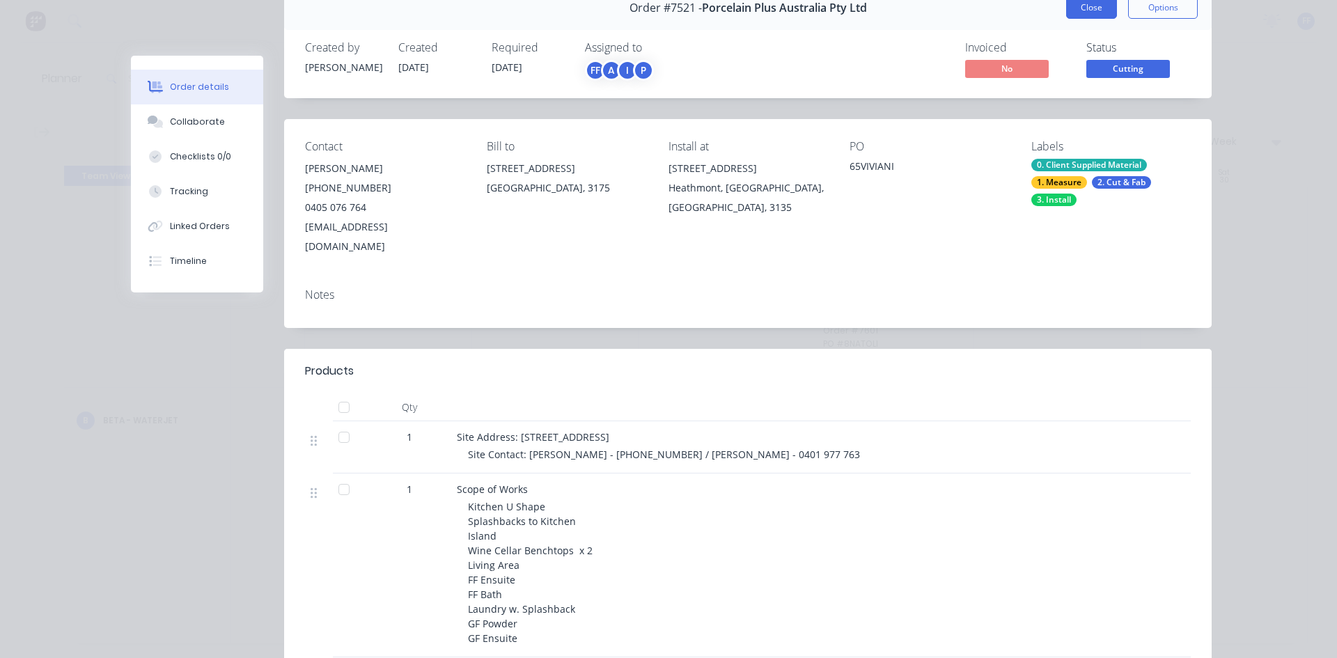
click at [1083, 16] on button "Close" at bounding box center [1091, 8] width 51 height 22
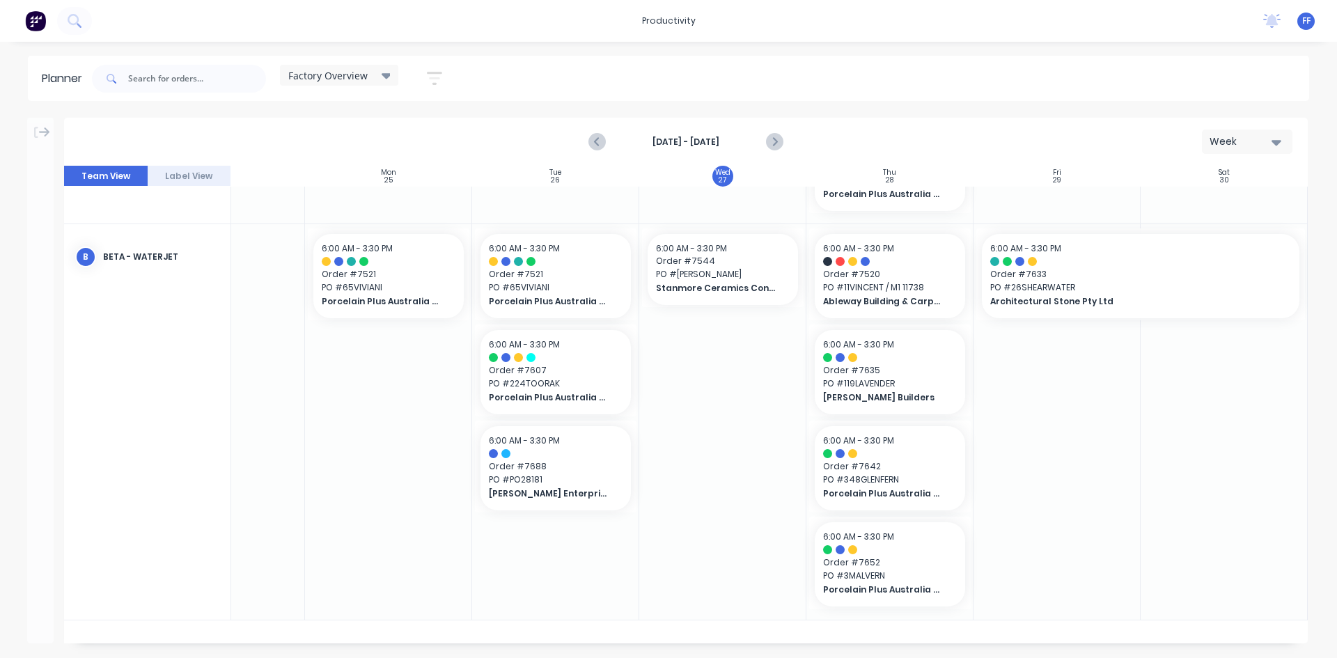
scroll to position [418, 99]
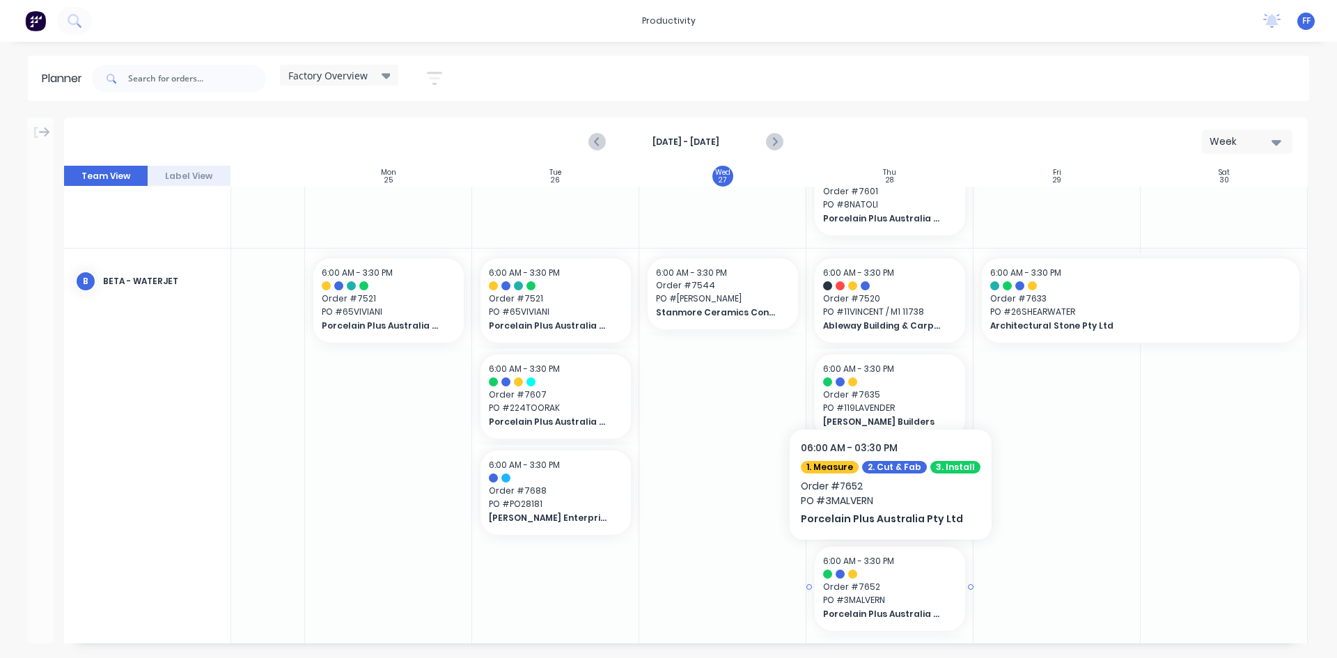
click at [905, 588] on span "Order # 7652" at bounding box center [890, 587] width 134 height 13
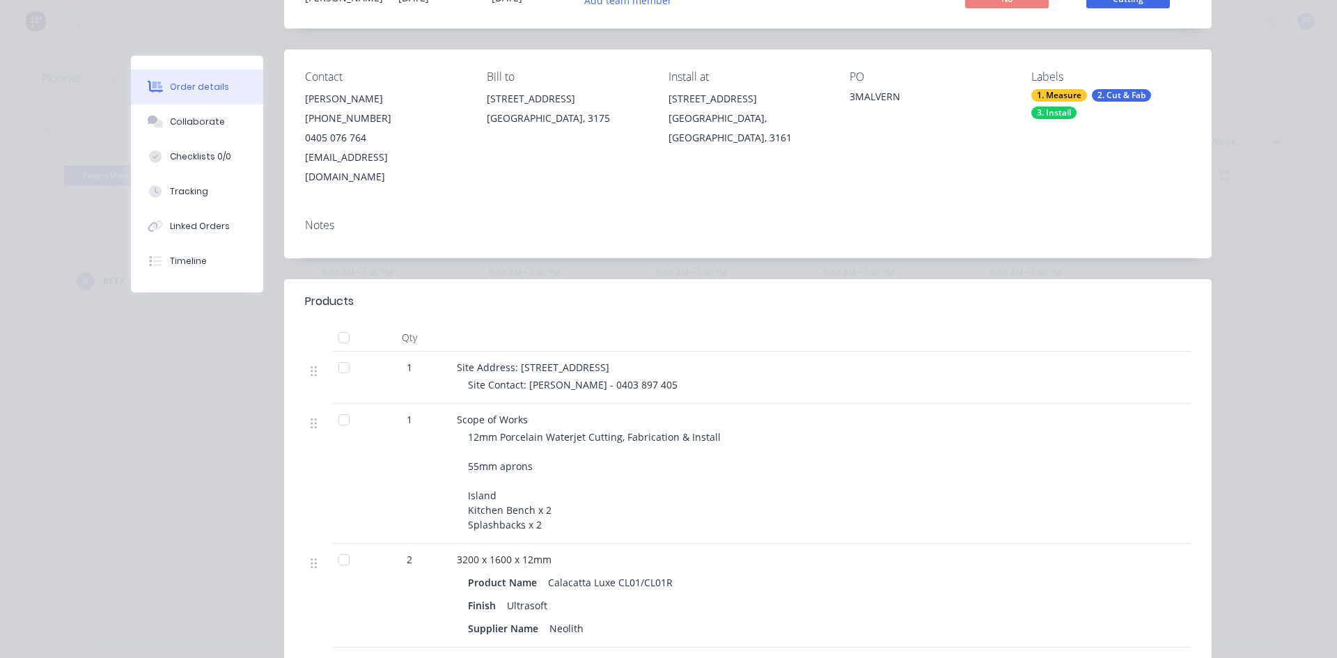
scroll to position [0, 0]
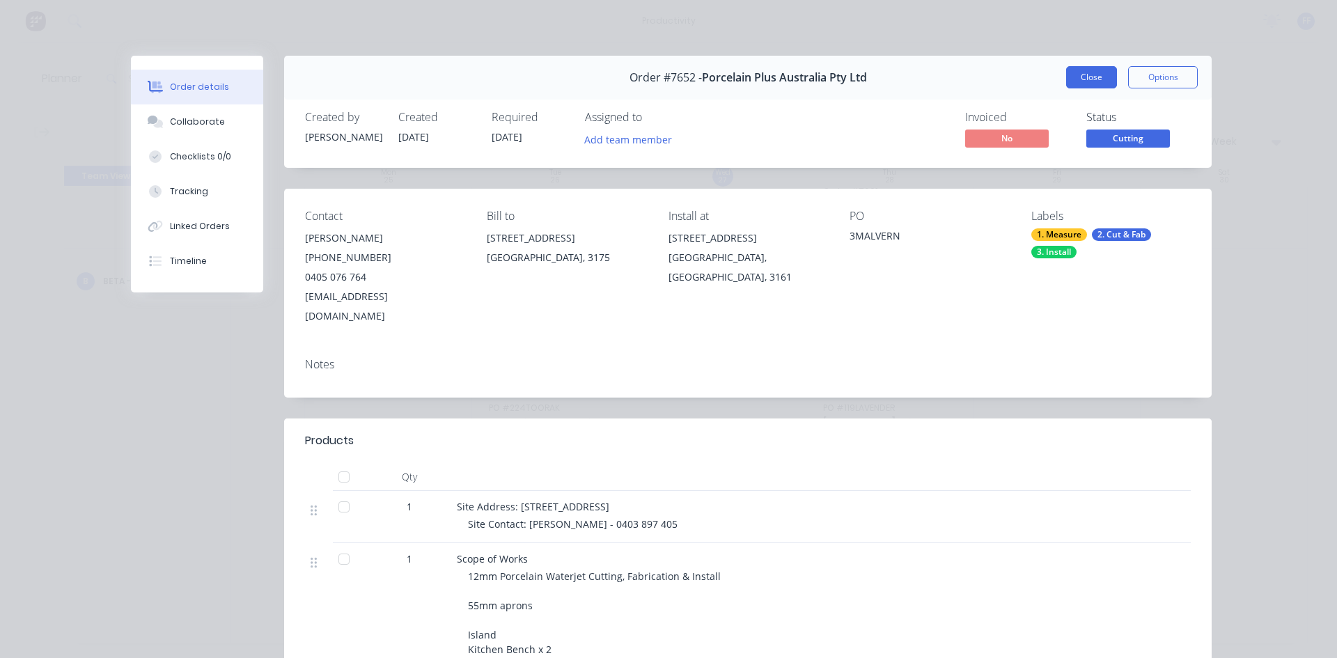
click at [1085, 75] on button "Close" at bounding box center [1091, 77] width 51 height 22
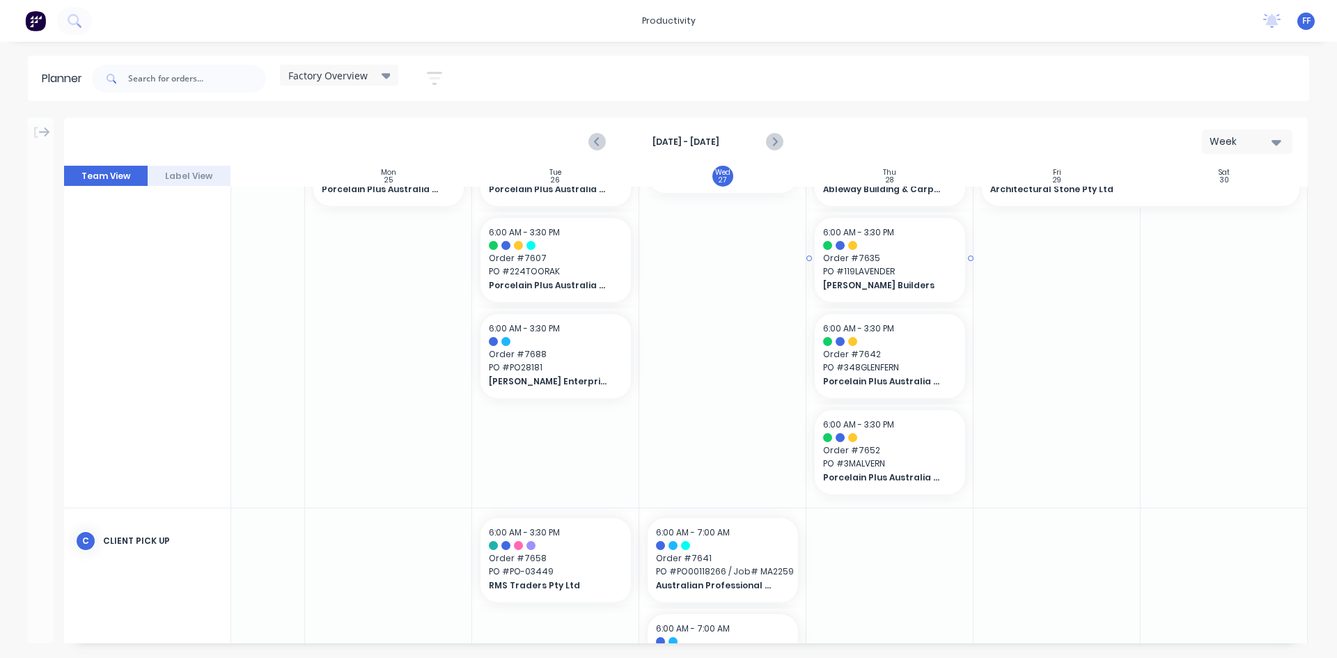
scroll to position [487, 99]
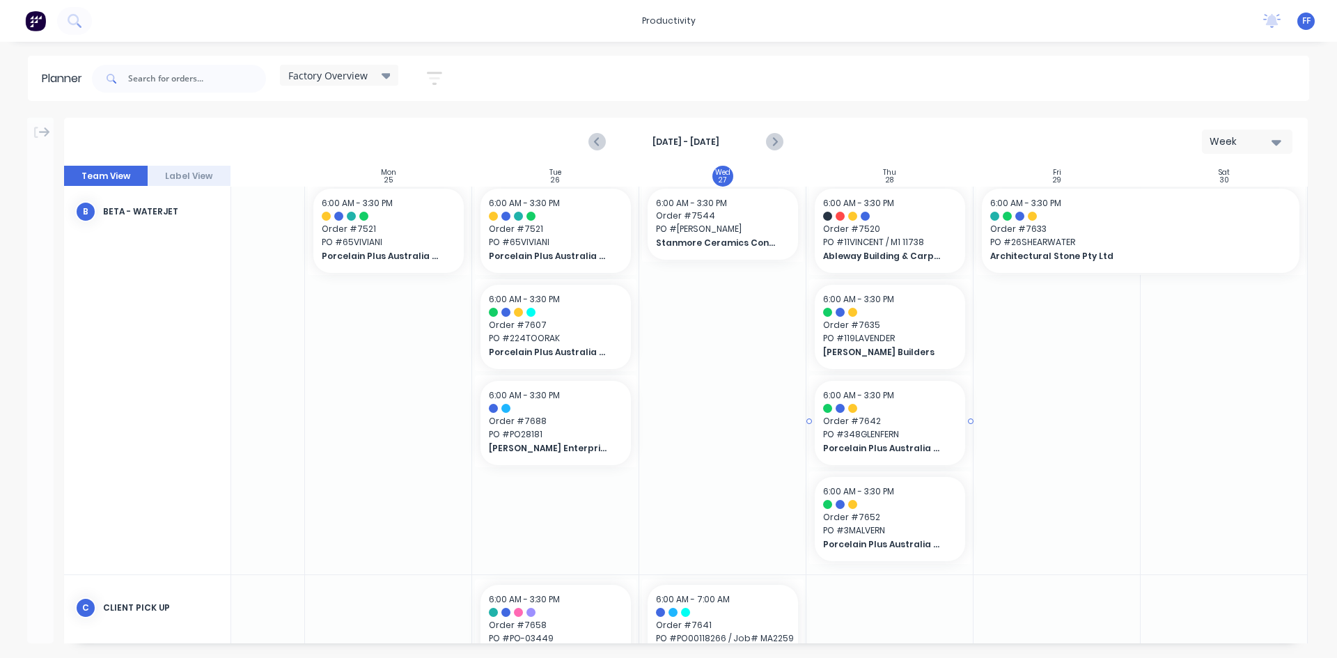
click at [895, 409] on div at bounding box center [890, 408] width 134 height 9
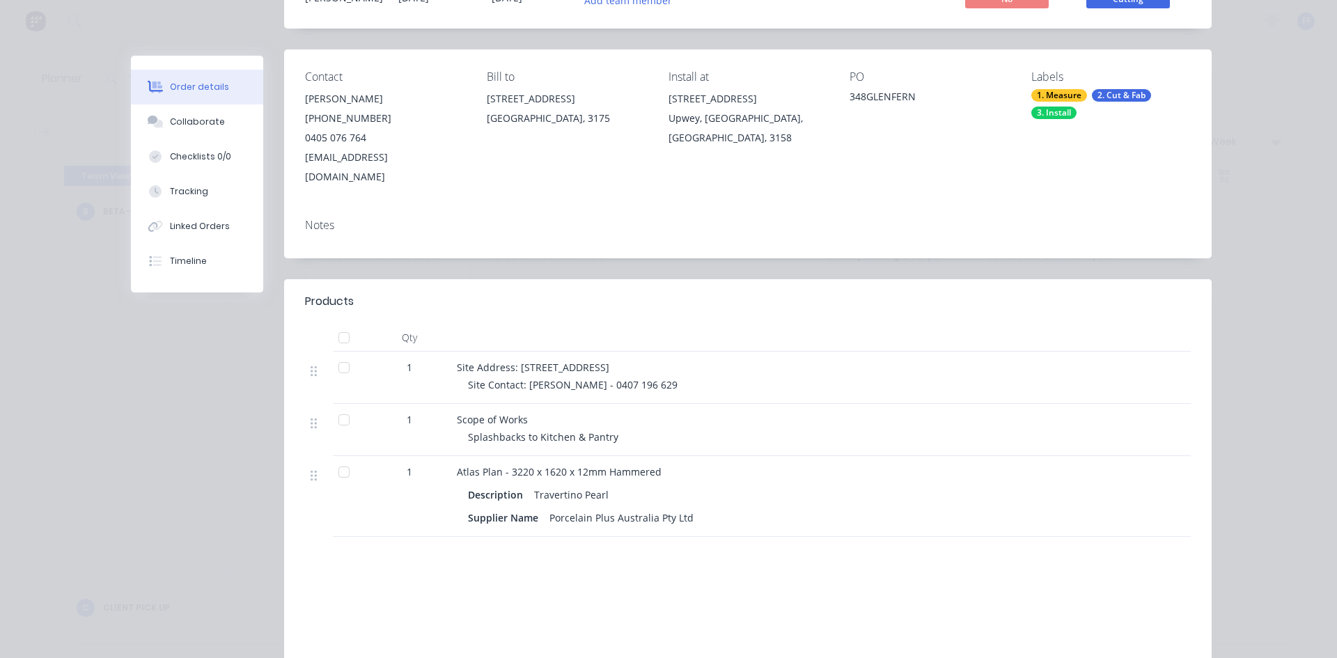
scroll to position [0, 0]
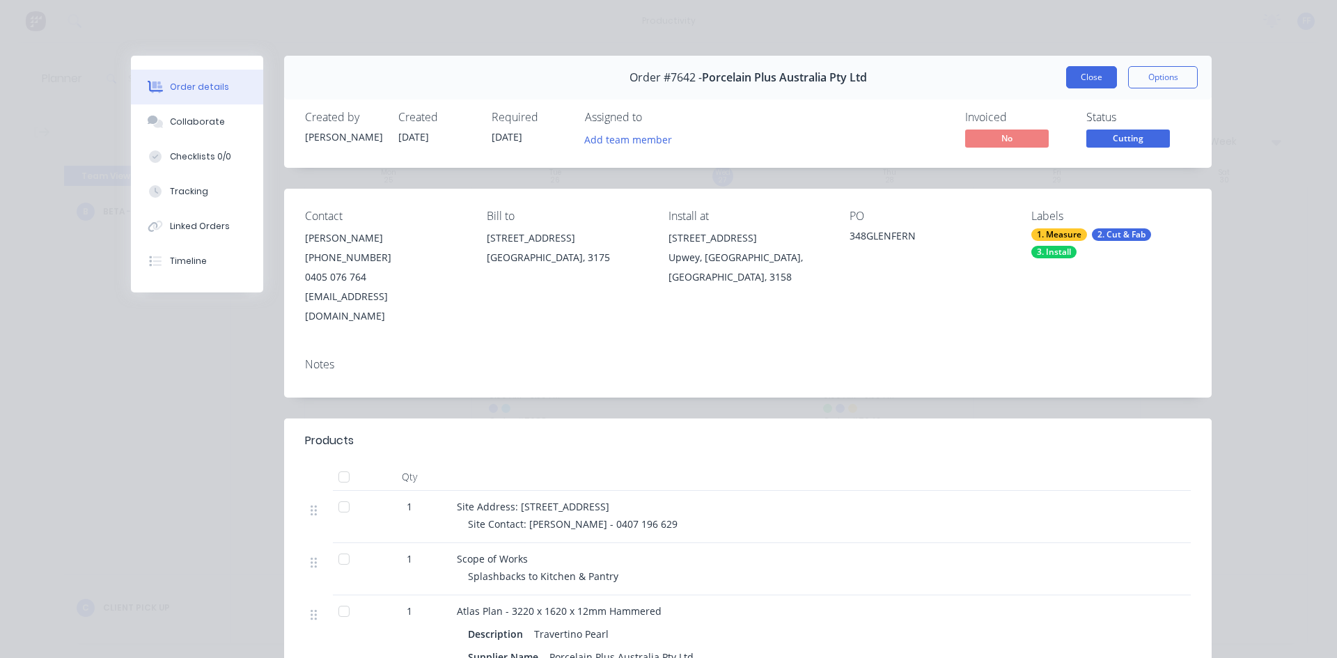
click at [1103, 68] on button "Close" at bounding box center [1091, 77] width 51 height 22
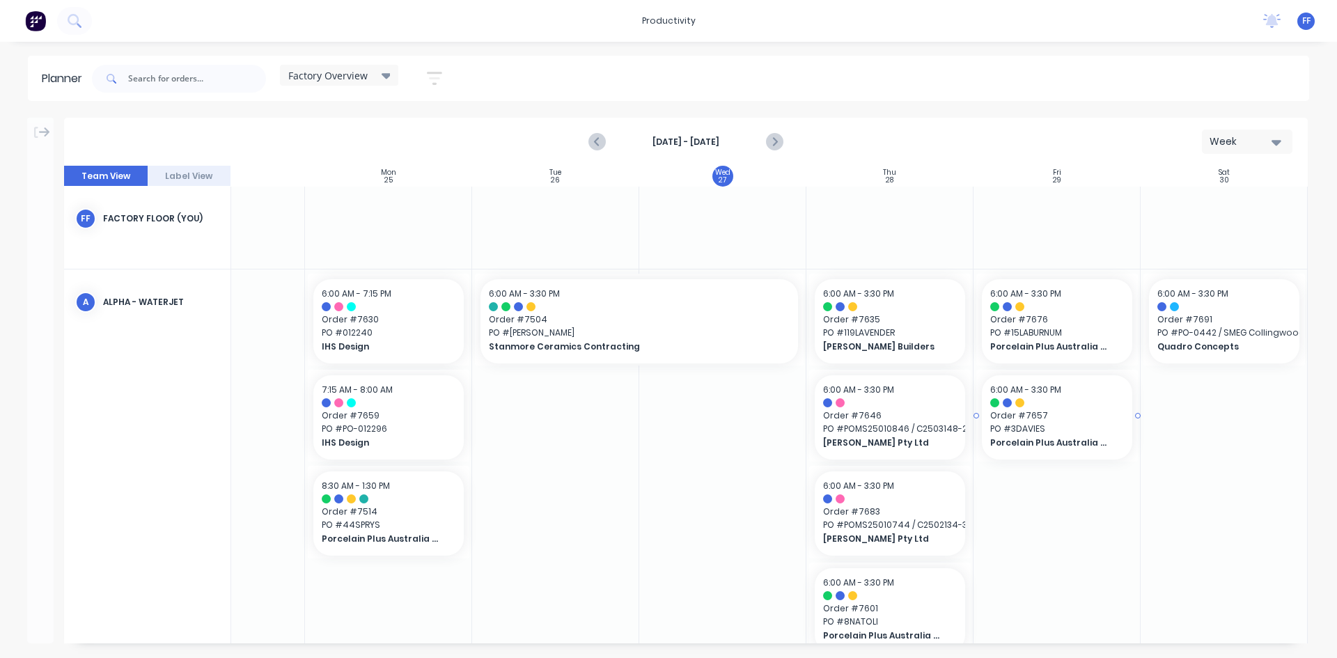
scroll to position [0, 99]
